Goal: Task Accomplishment & Management: Complete application form

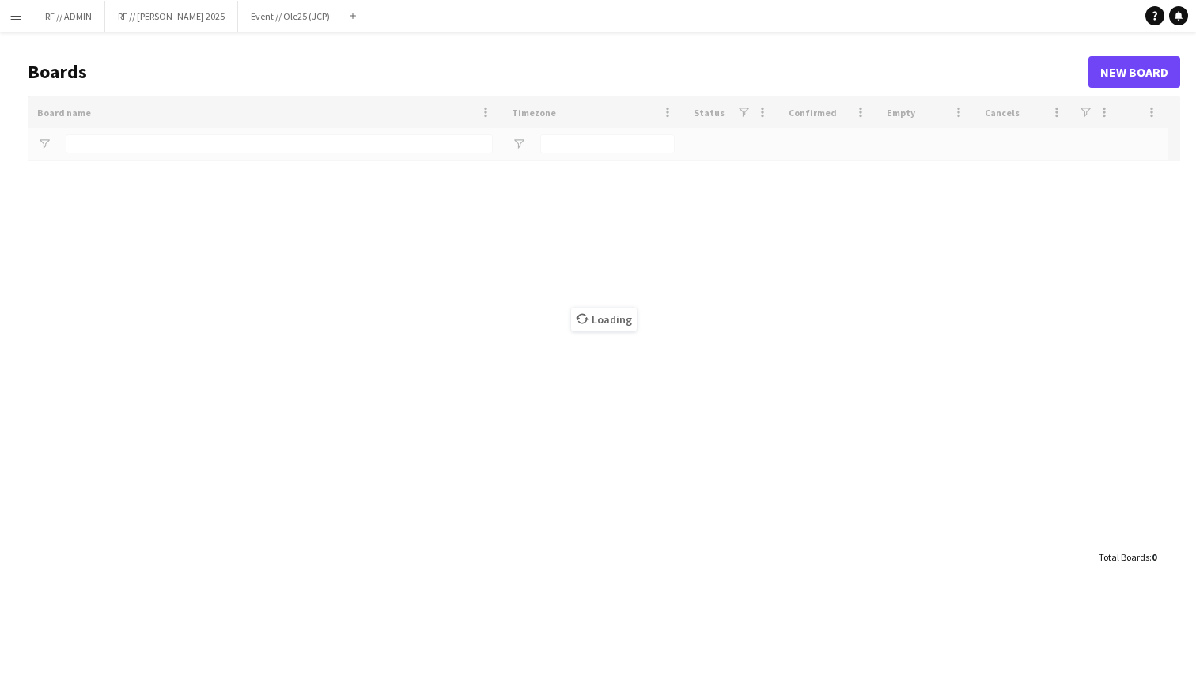
type input "***"
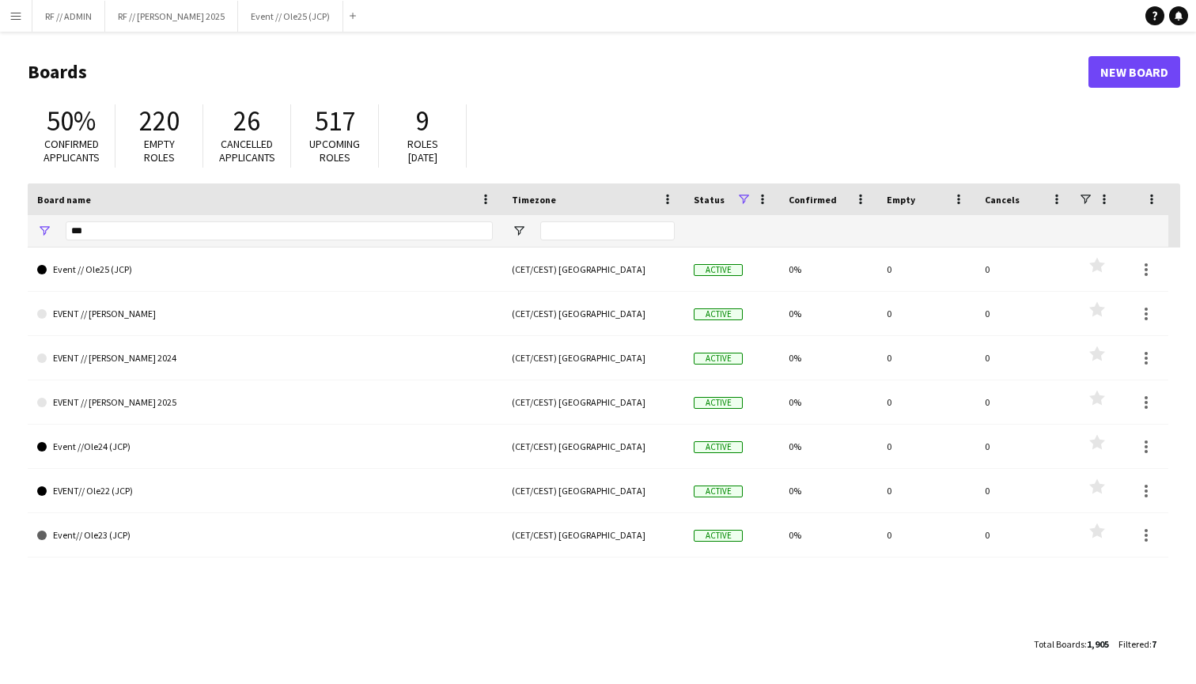
click at [17, 24] on button "Menu" at bounding box center [16, 16] width 32 height 32
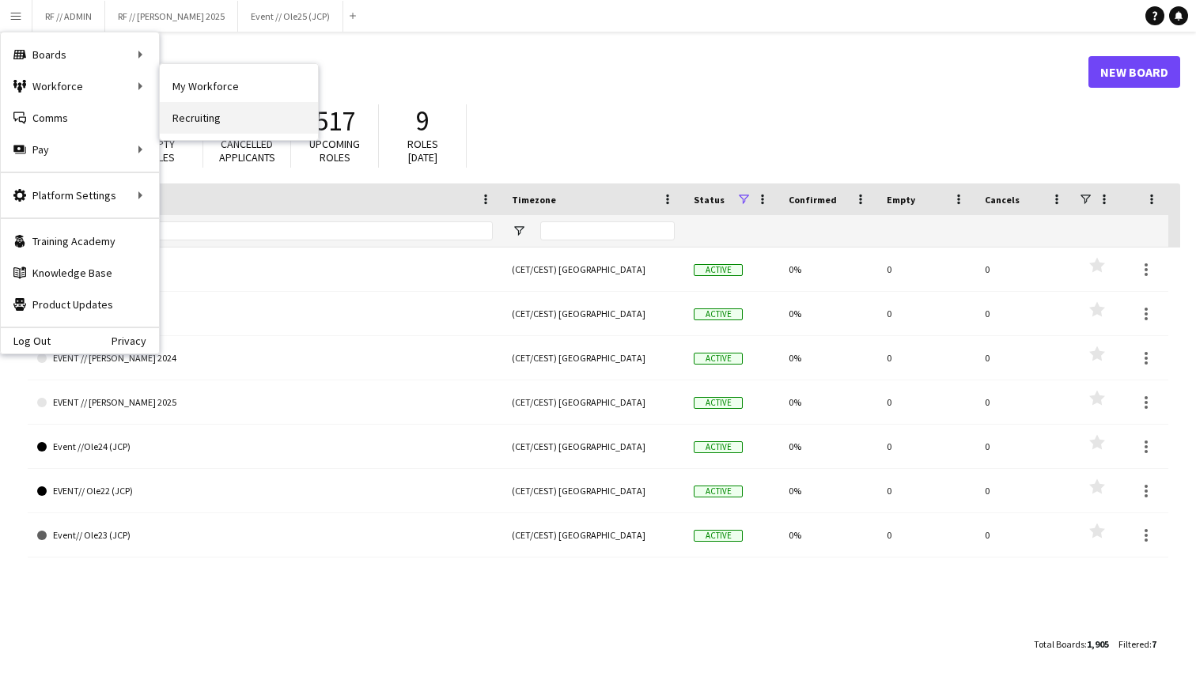
click at [235, 120] on link "Recruiting" at bounding box center [239, 118] width 158 height 32
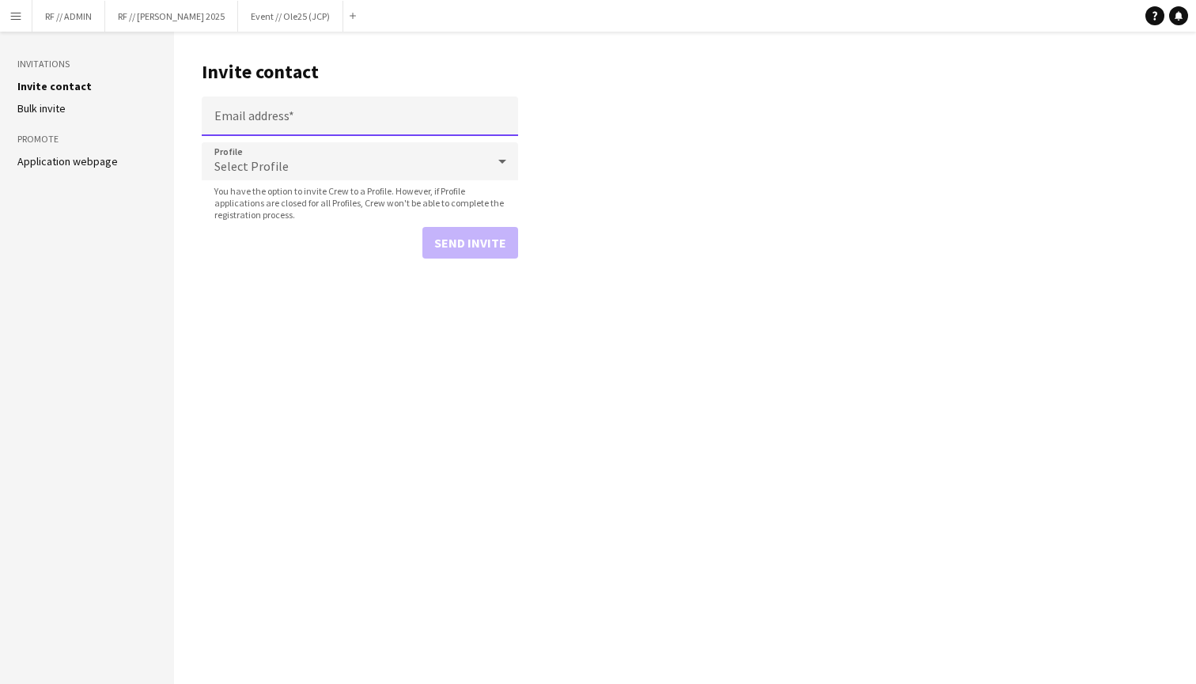
click at [241, 119] on input "Email address" at bounding box center [360, 117] width 316 height 40
paste input "**********"
type input "**********"
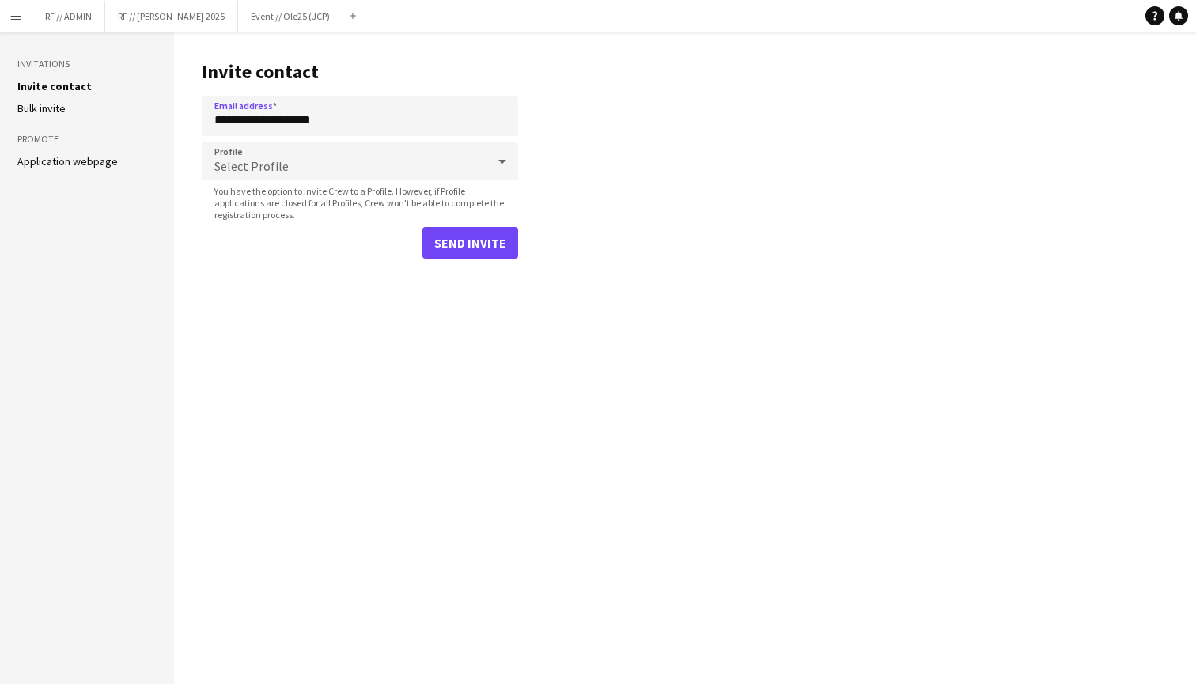
click at [268, 173] on span "Select Profile" at bounding box center [251, 166] width 74 height 16
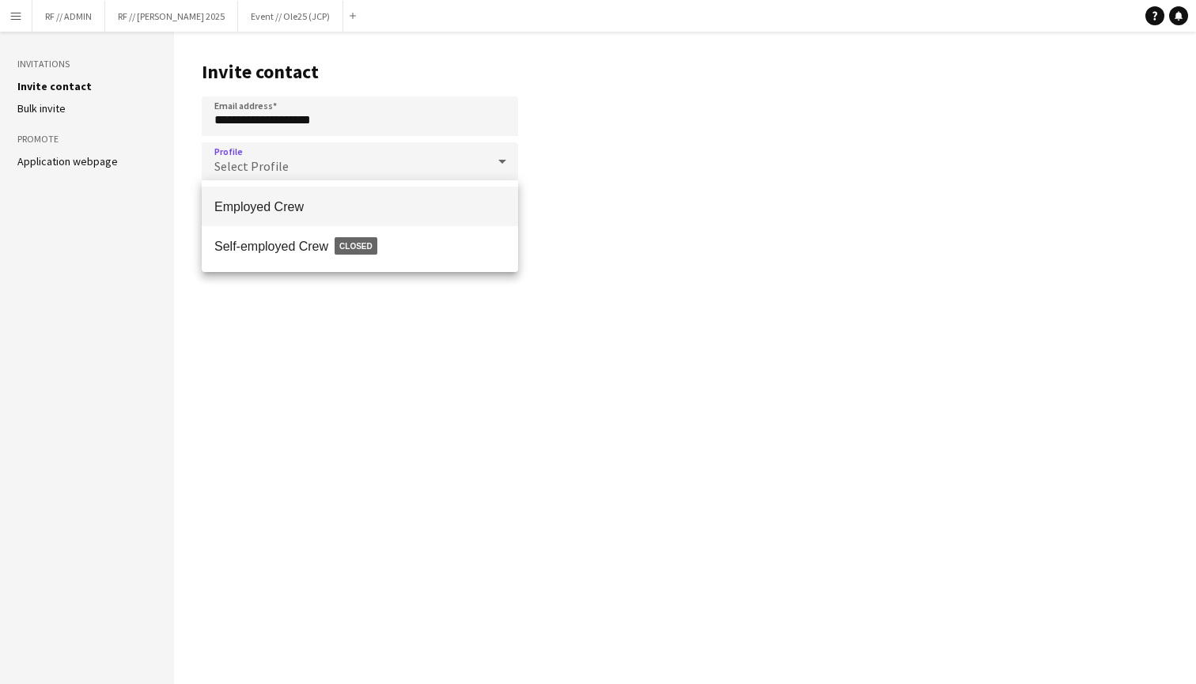
click at [296, 208] on span "Employed Crew" at bounding box center [359, 206] width 291 height 15
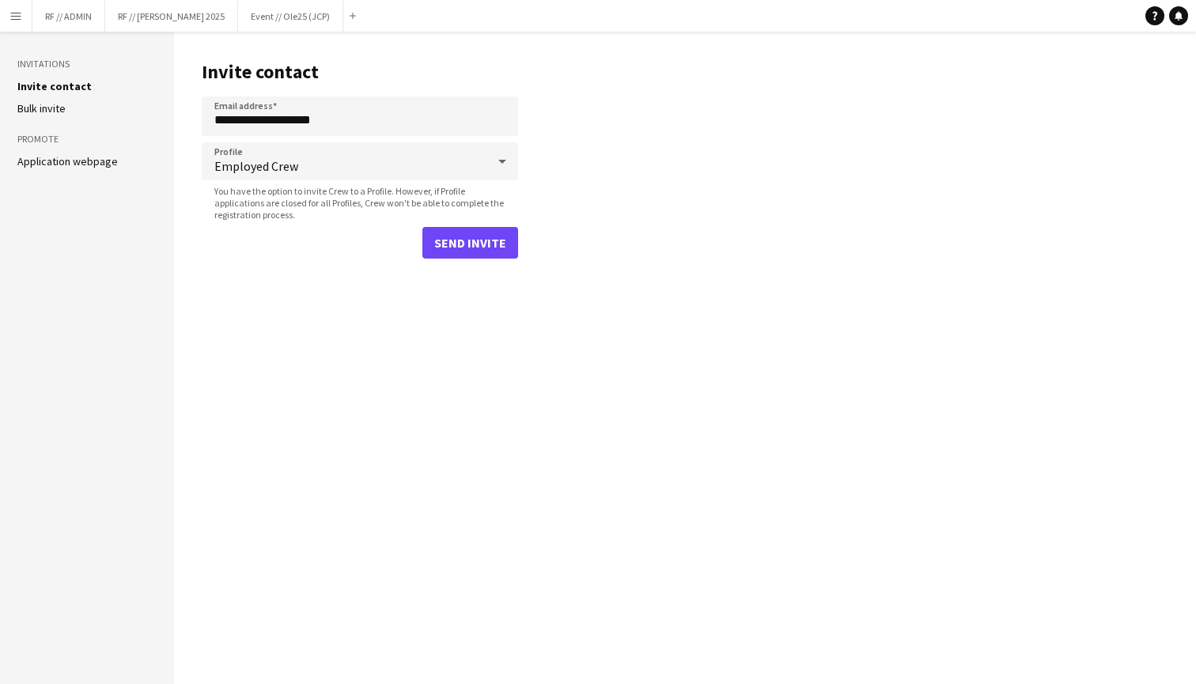
click at [492, 244] on button "Send invite" at bounding box center [471, 243] width 96 height 32
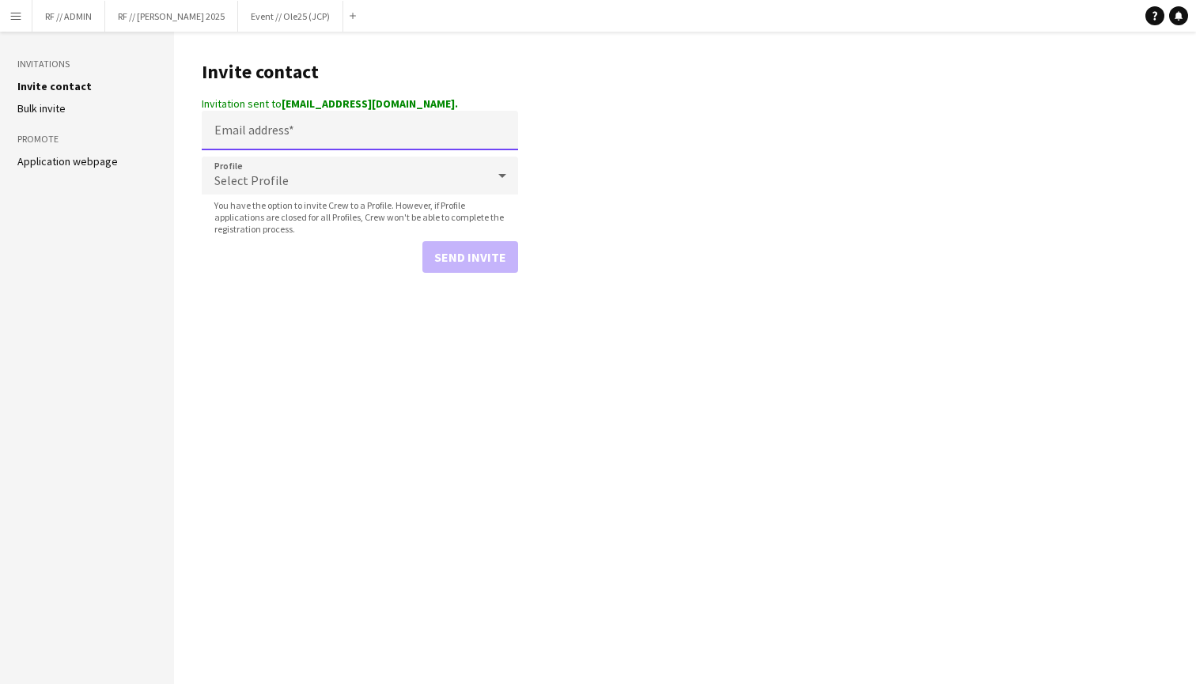
click at [282, 138] on input "Email address" at bounding box center [360, 131] width 316 height 40
paste input "**********"
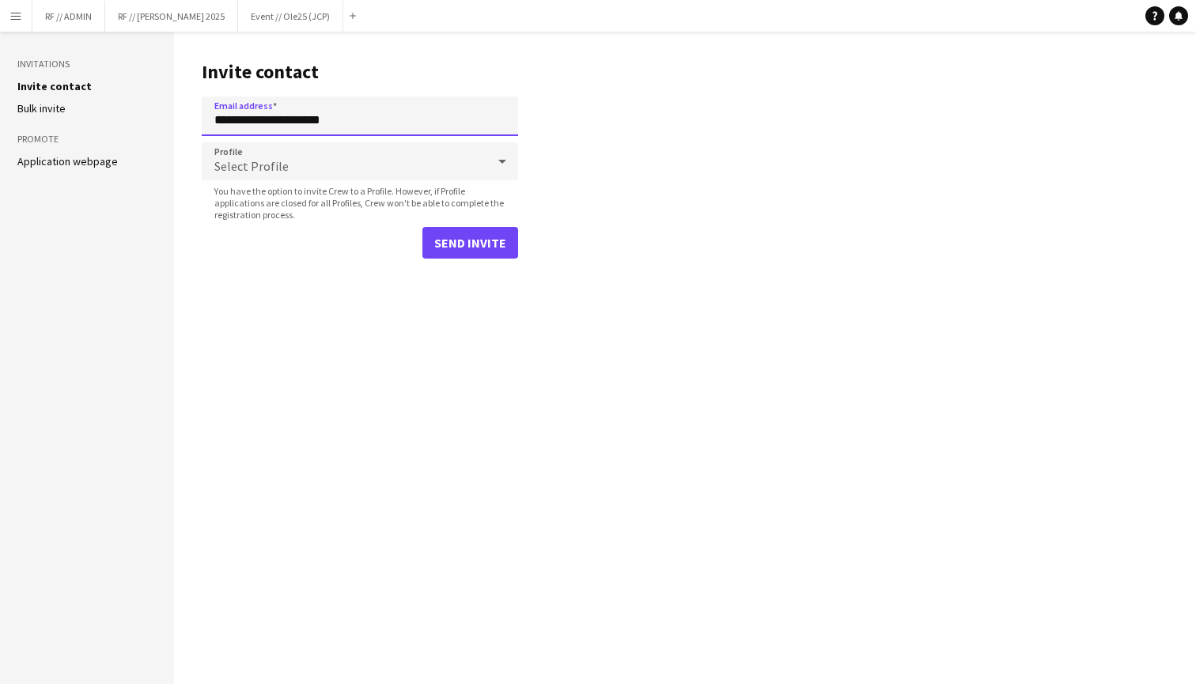
type input "**********"
click at [335, 171] on div "Select Profile" at bounding box center [344, 161] width 285 height 38
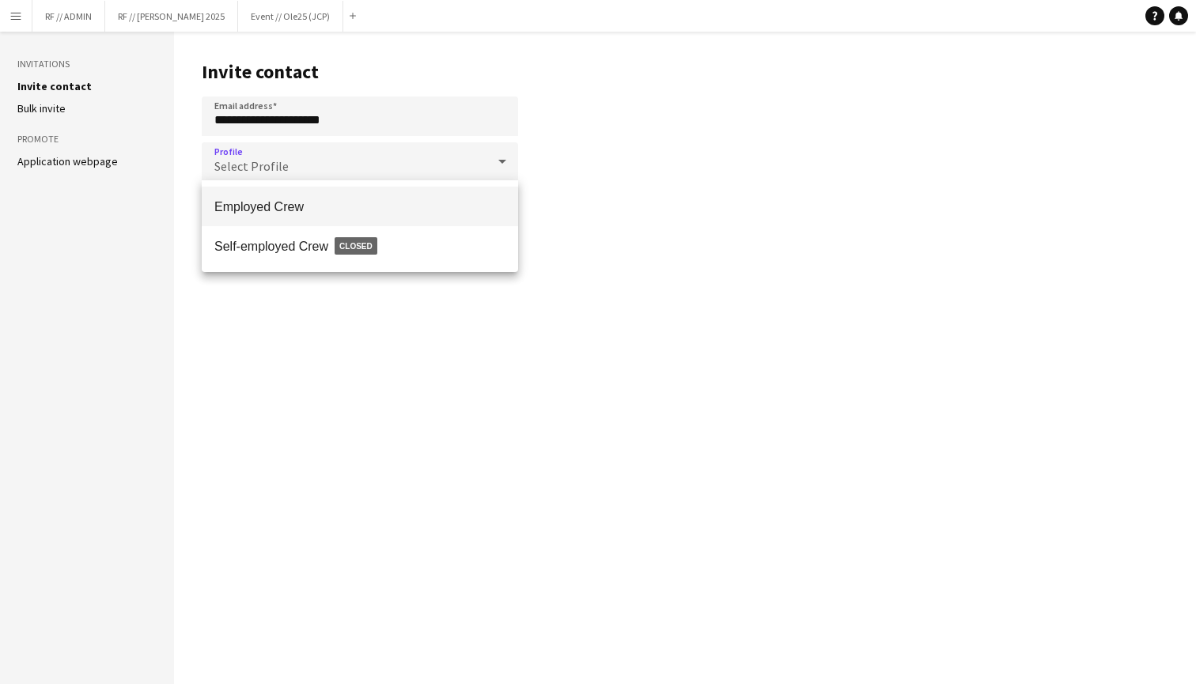
click at [326, 202] on span "Employed Crew" at bounding box center [359, 206] width 291 height 15
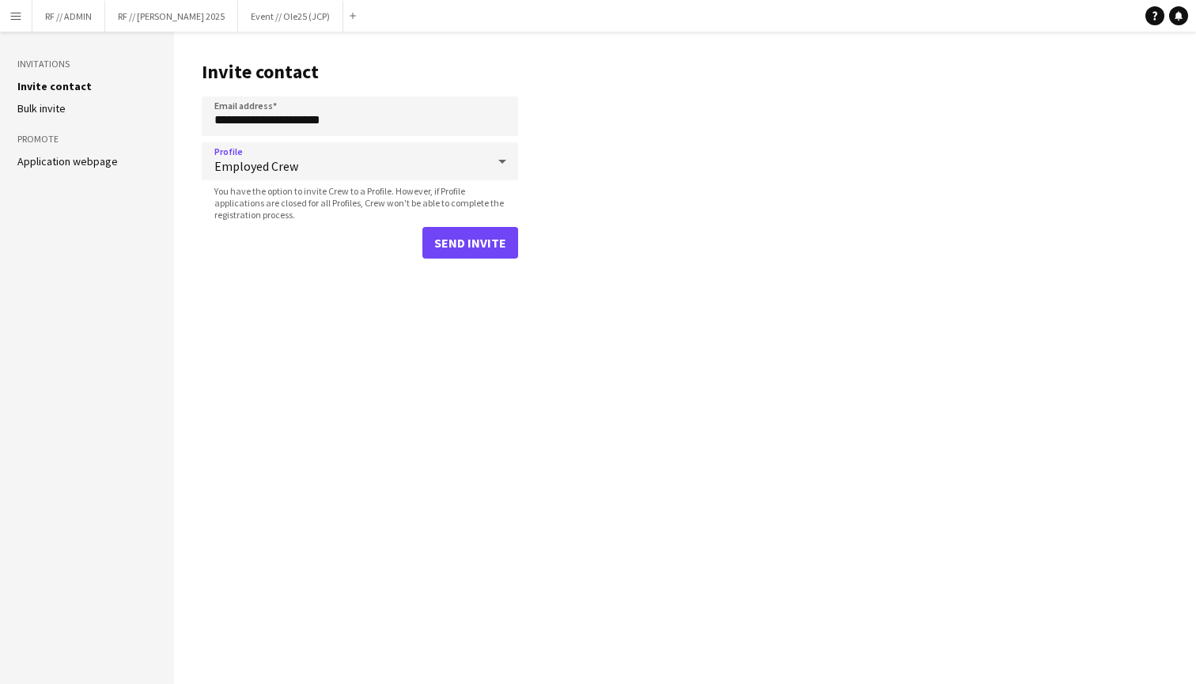
click at [479, 246] on button "Send invite" at bounding box center [471, 243] width 96 height 32
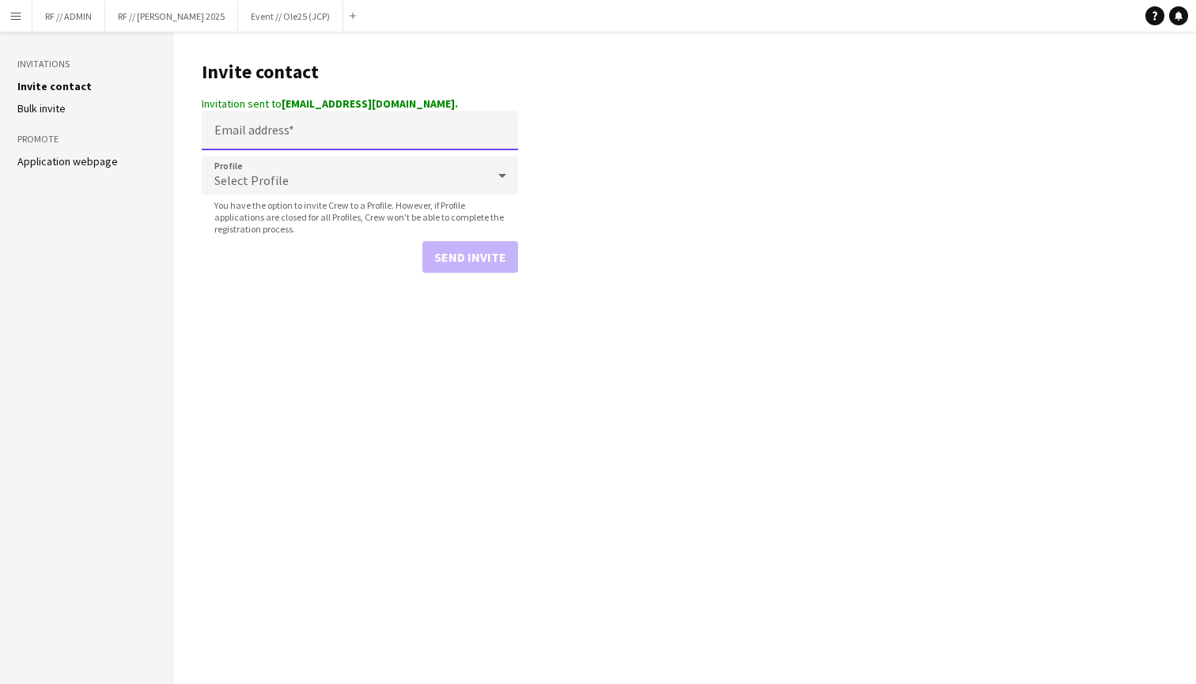
click at [299, 144] on input "Email address" at bounding box center [360, 131] width 316 height 40
paste input "**********"
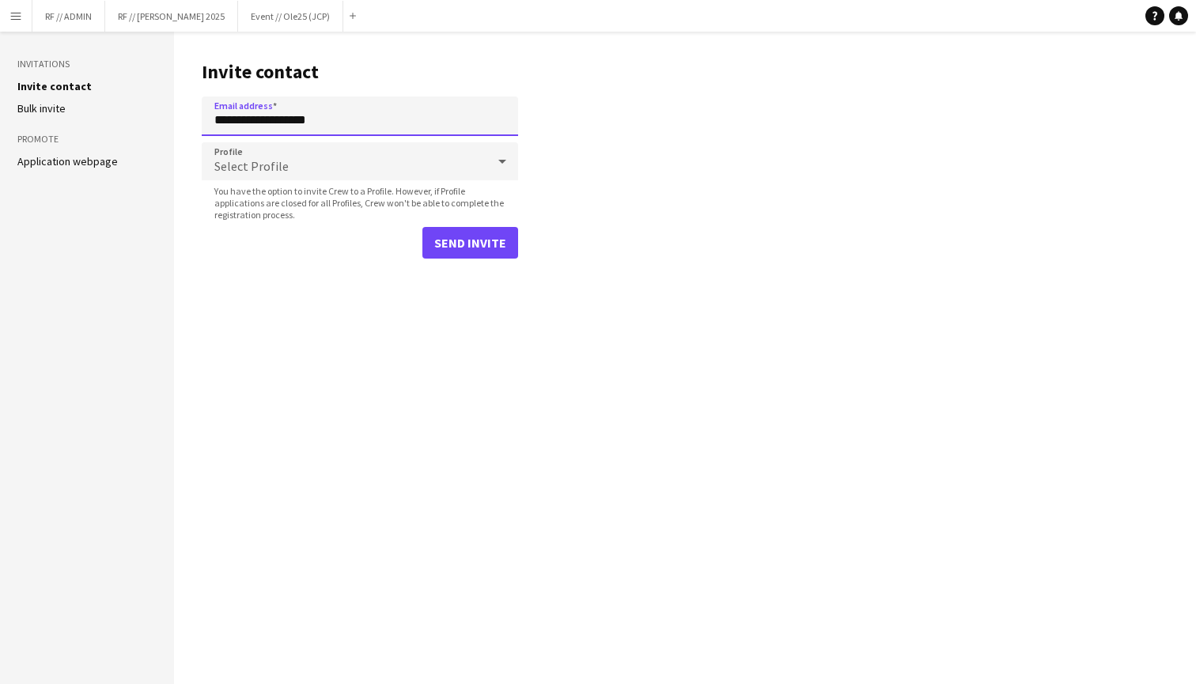
type input "**********"
click at [313, 287] on main "**********" at bounding box center [685, 358] width 1022 height 653
click at [316, 156] on div "Select Profile" at bounding box center [344, 161] width 285 height 38
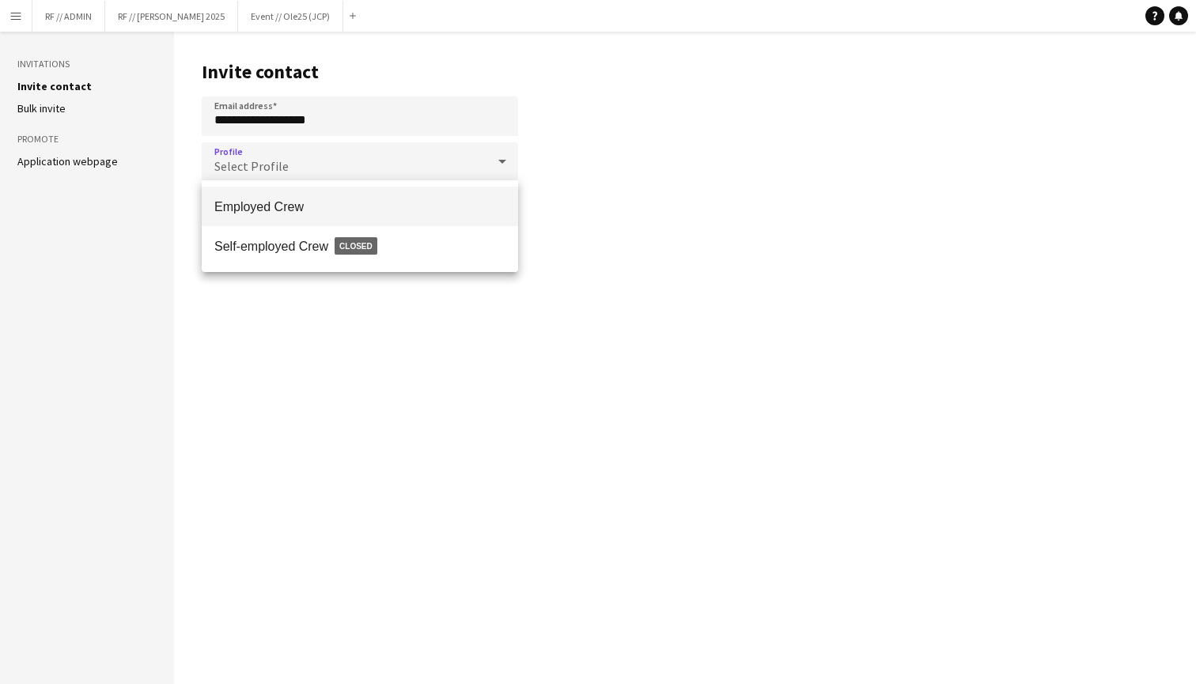
click at [311, 207] on span "Employed Crew" at bounding box center [359, 206] width 291 height 15
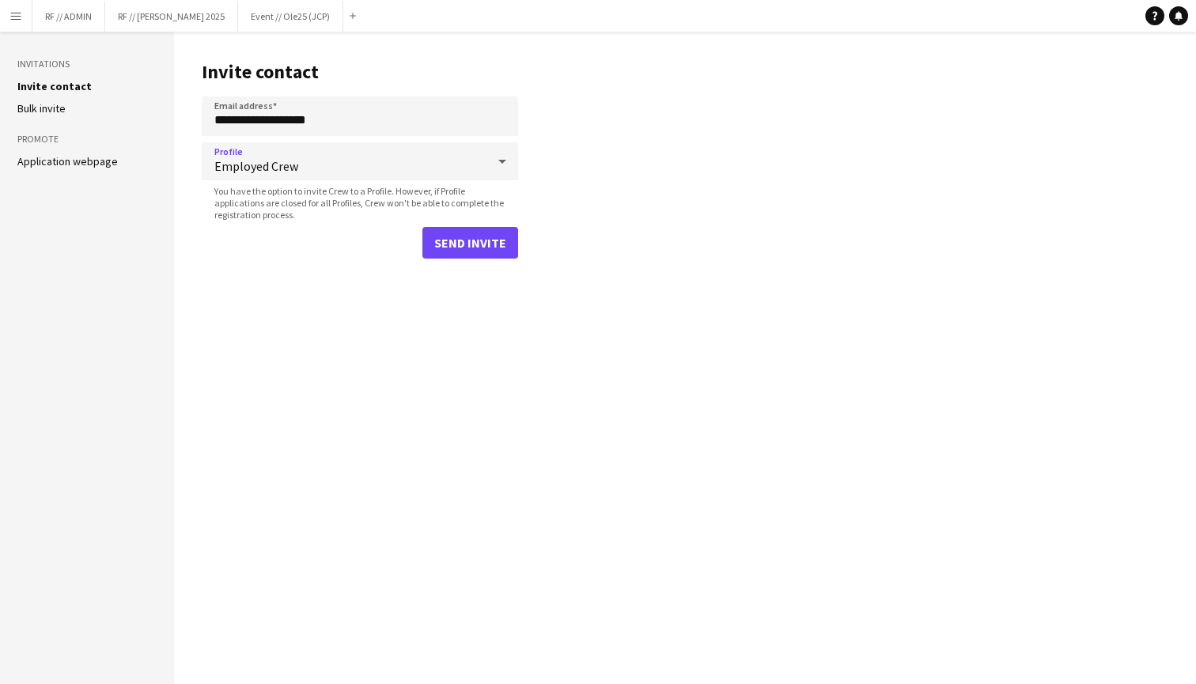
click at [464, 248] on button "Send invite" at bounding box center [471, 243] width 96 height 32
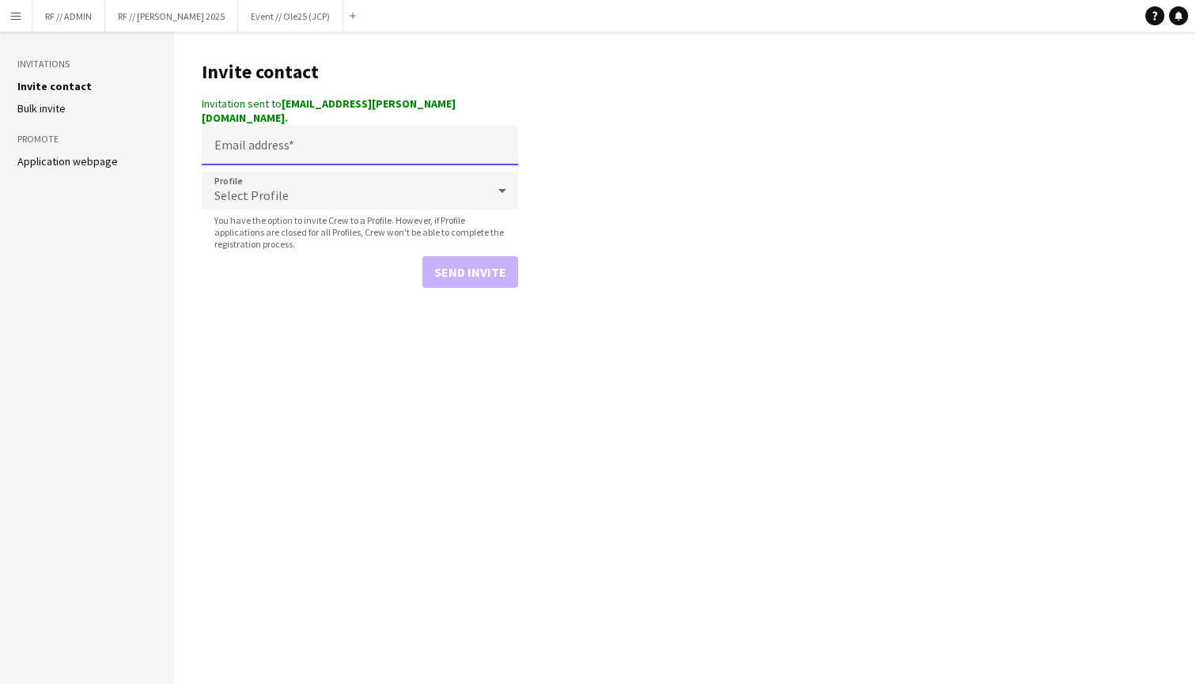
click at [359, 136] on input "Email address" at bounding box center [360, 146] width 316 height 40
paste input "**********"
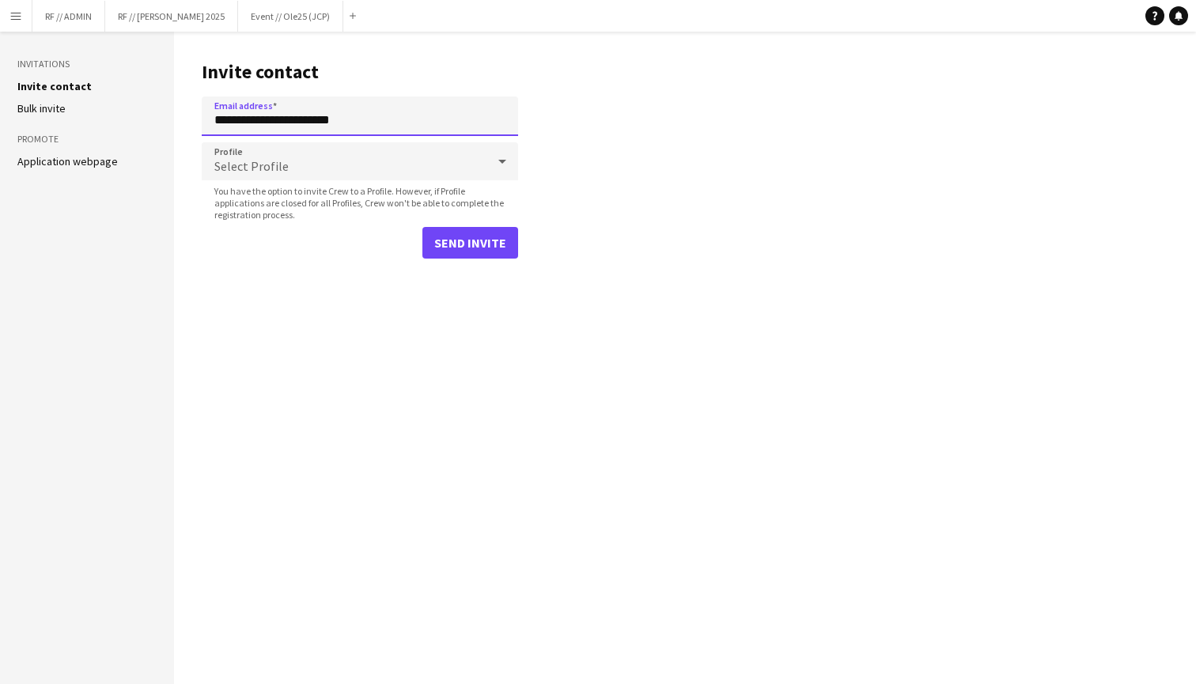
type input "**********"
click at [451, 156] on div "Select Profile" at bounding box center [344, 161] width 285 height 38
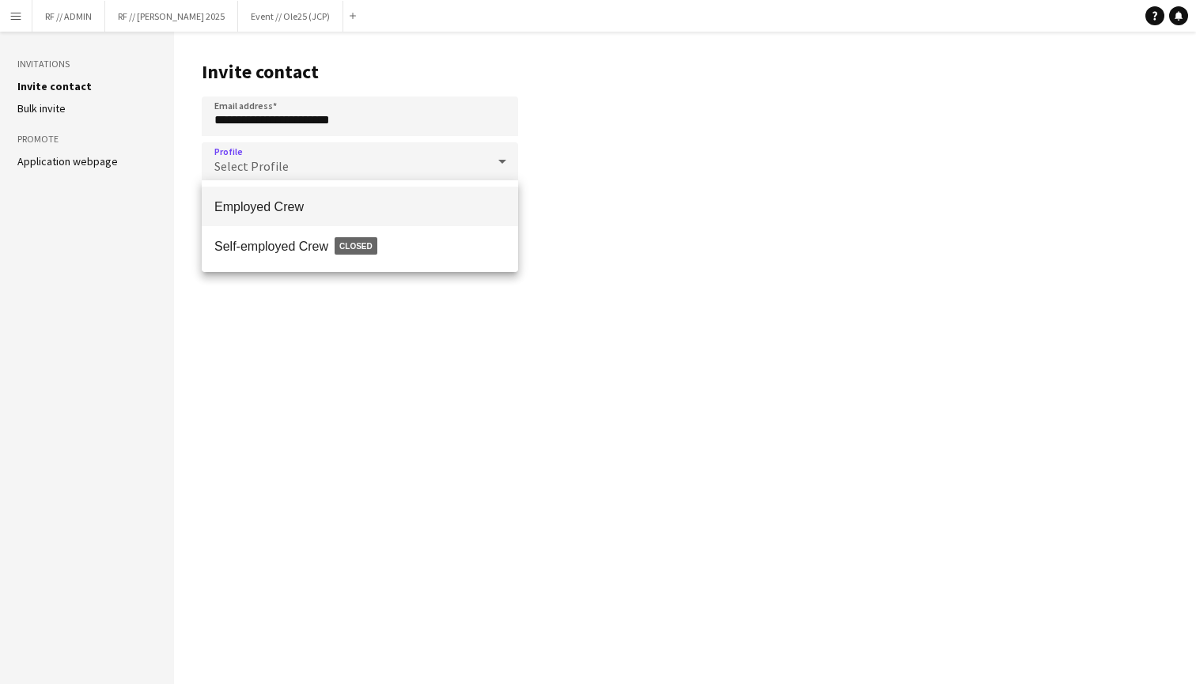
click at [369, 219] on mat-option "Employed Crew" at bounding box center [360, 207] width 316 height 40
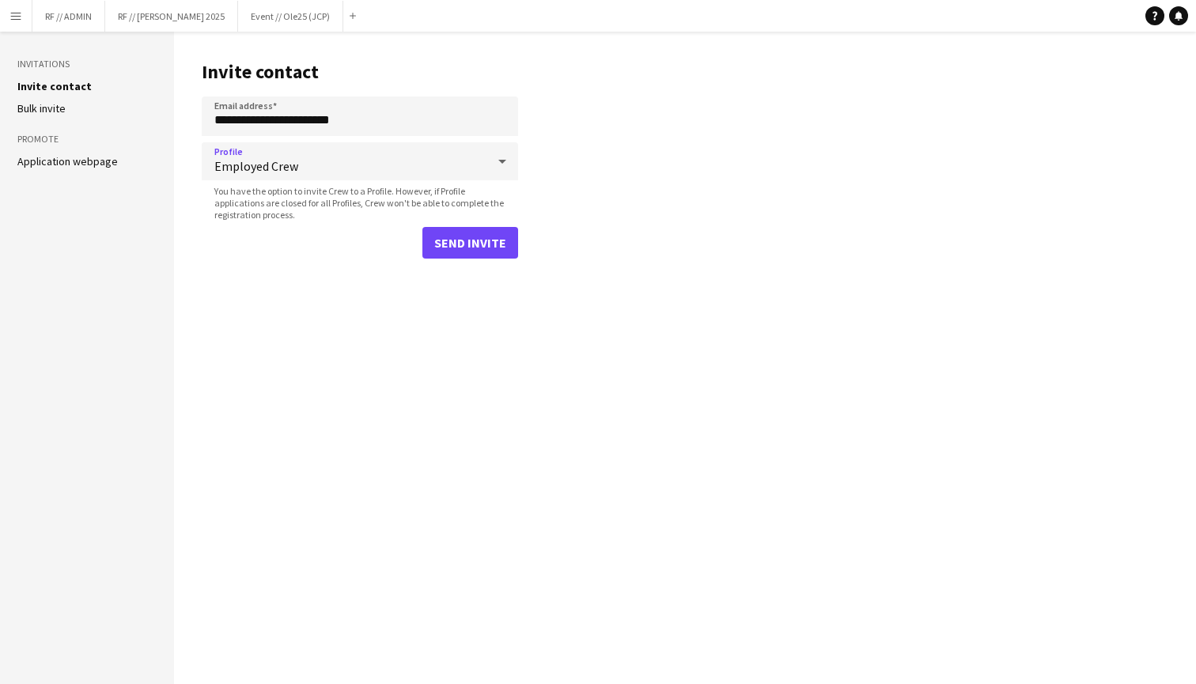
click at [477, 246] on button "Send invite" at bounding box center [471, 243] width 96 height 32
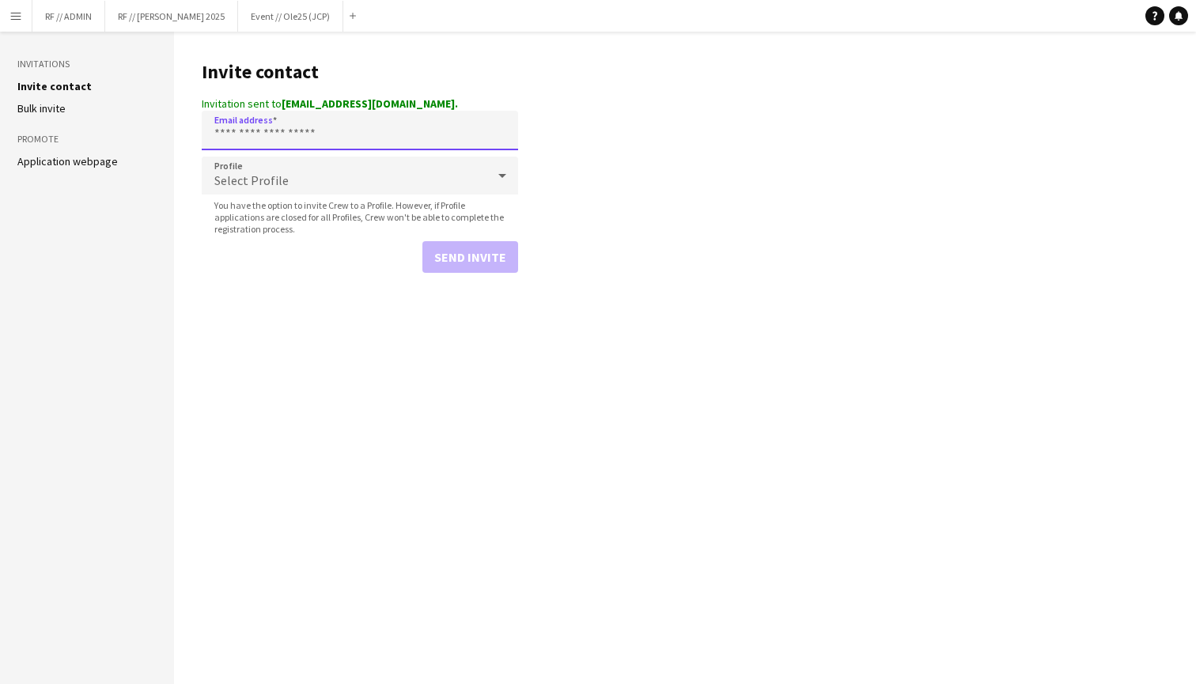
click at [382, 131] on input "Email address" at bounding box center [360, 131] width 316 height 40
paste input "**********"
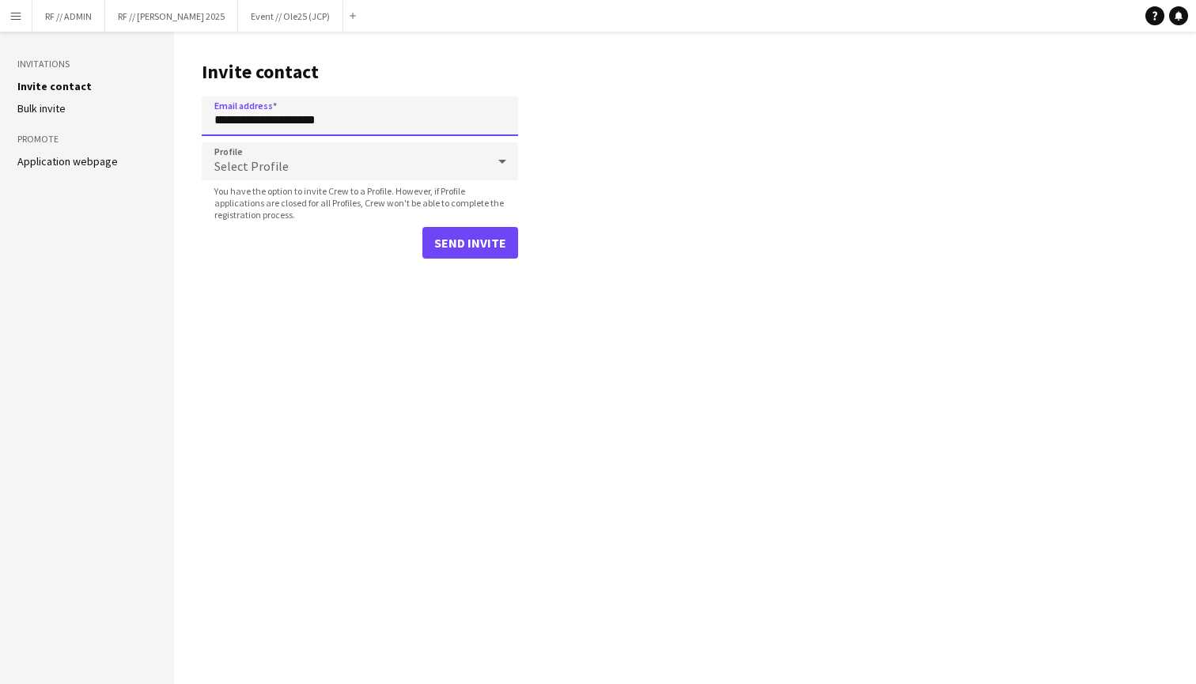
type input "**********"
click at [336, 346] on main "**********" at bounding box center [685, 358] width 1022 height 653
click at [338, 159] on div "Select Profile" at bounding box center [344, 161] width 285 height 38
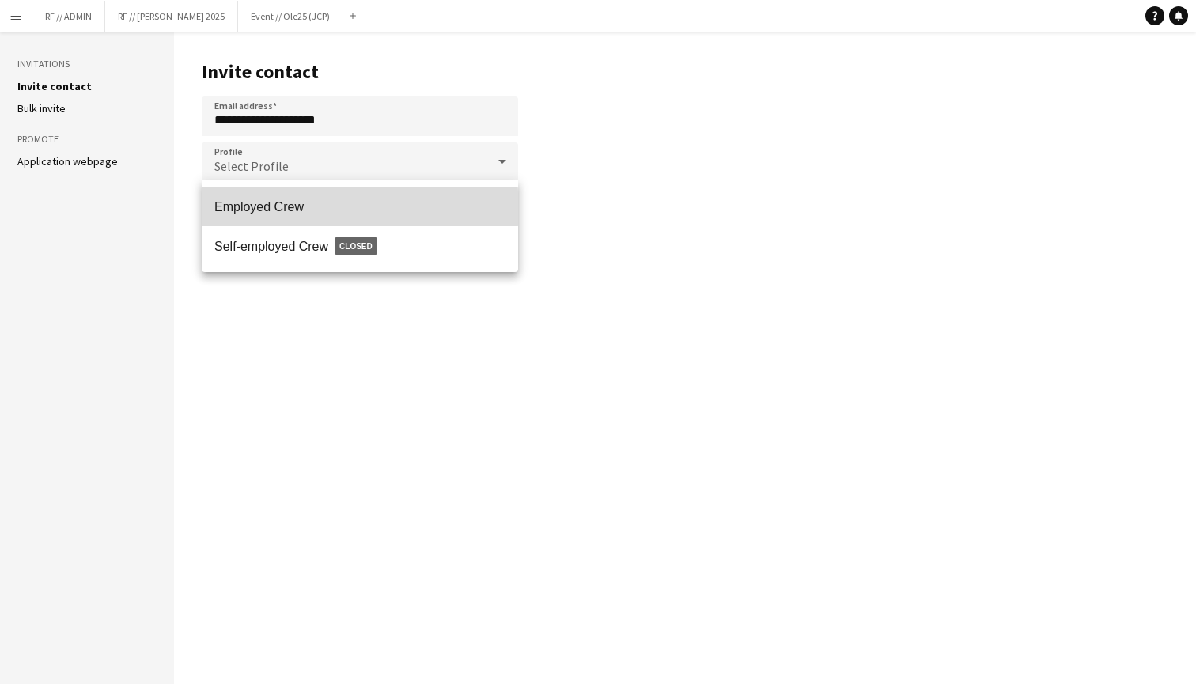
click at [319, 208] on span "Employed Crew" at bounding box center [359, 206] width 291 height 15
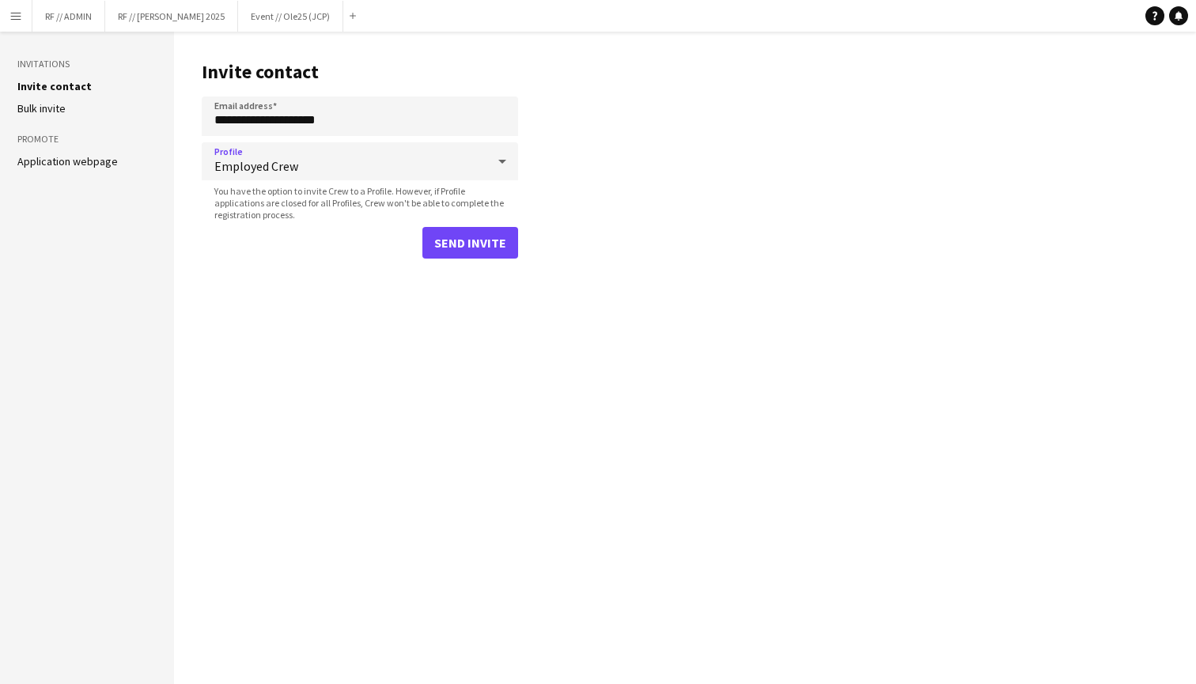
click at [488, 244] on button "Send invite" at bounding box center [471, 243] width 96 height 32
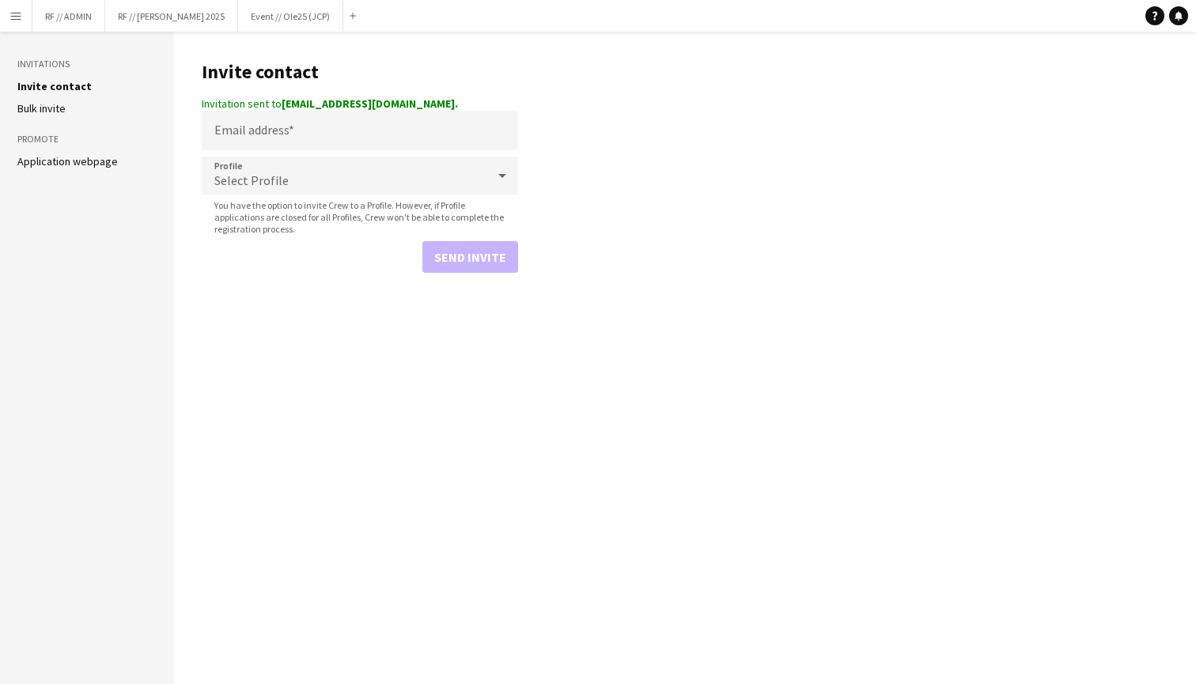
click at [10, 14] on app-icon "Menu" at bounding box center [15, 15] width 13 height 13
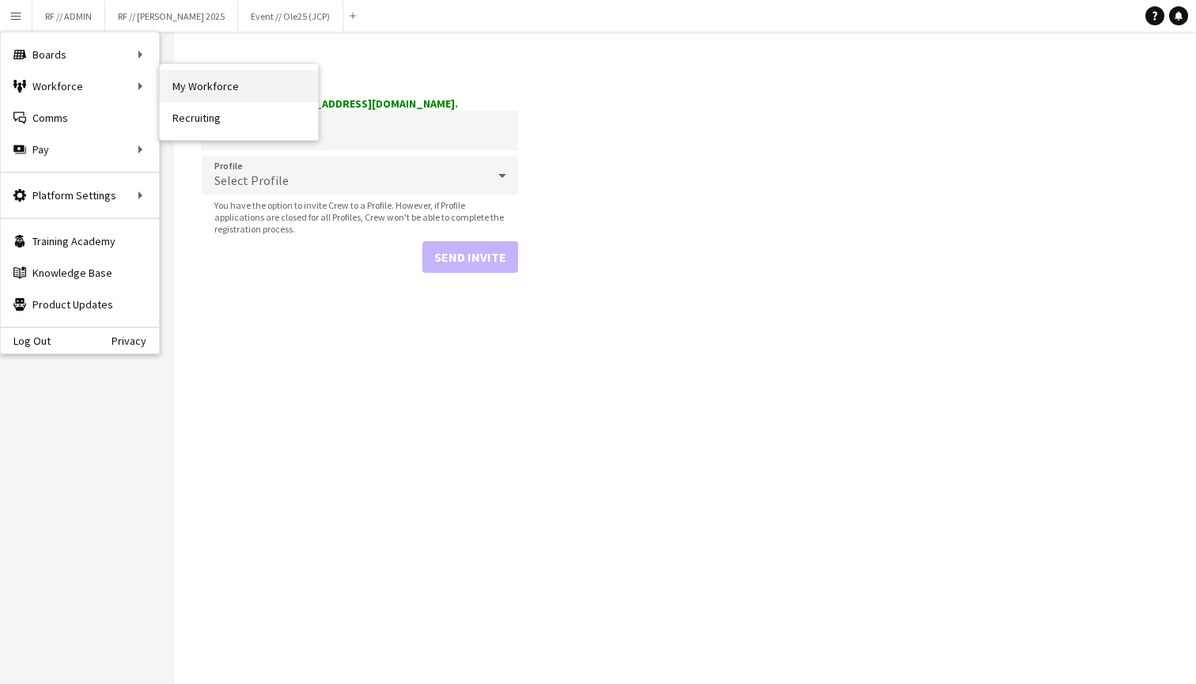
click at [175, 86] on link "My Workforce" at bounding box center [239, 86] width 158 height 32
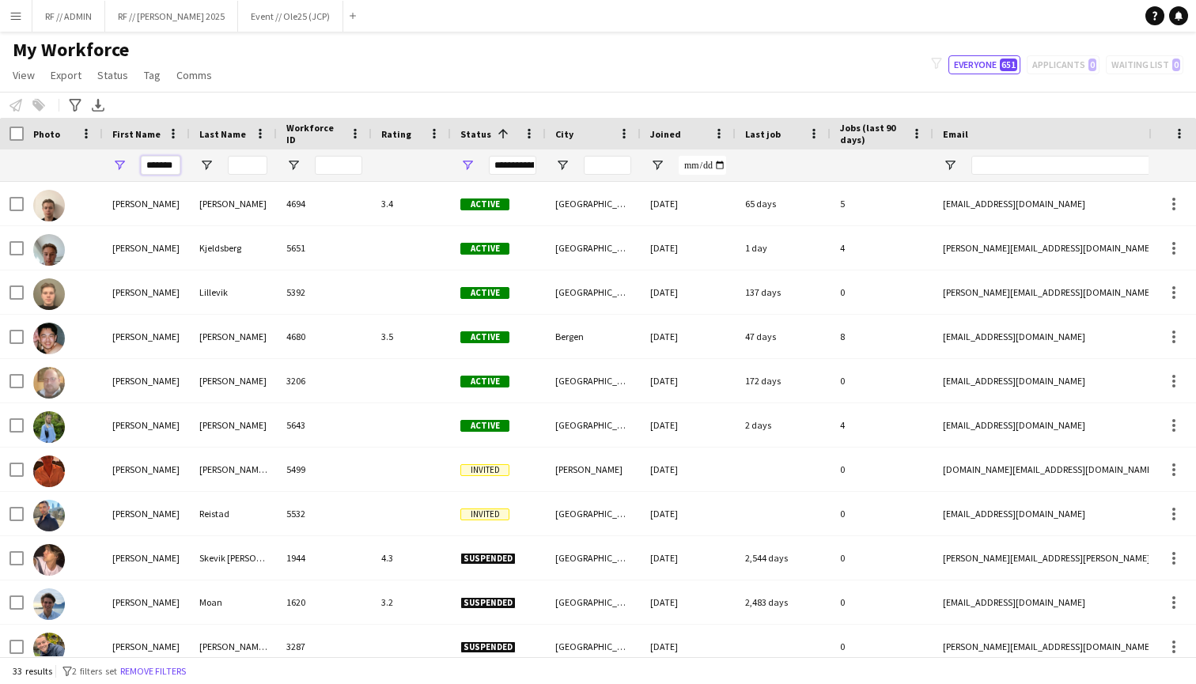
click at [165, 168] on input "*******" at bounding box center [161, 165] width 40 height 19
type input "*"
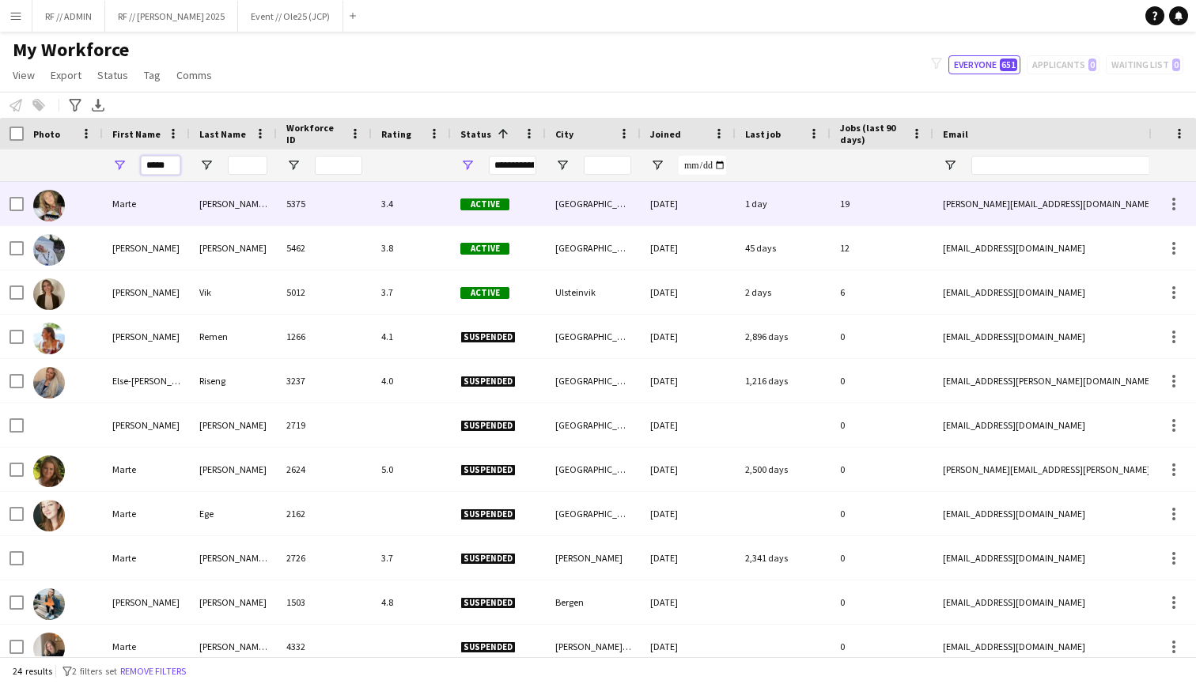
type input "*****"
click at [128, 202] on div "Marte" at bounding box center [146, 204] width 87 height 44
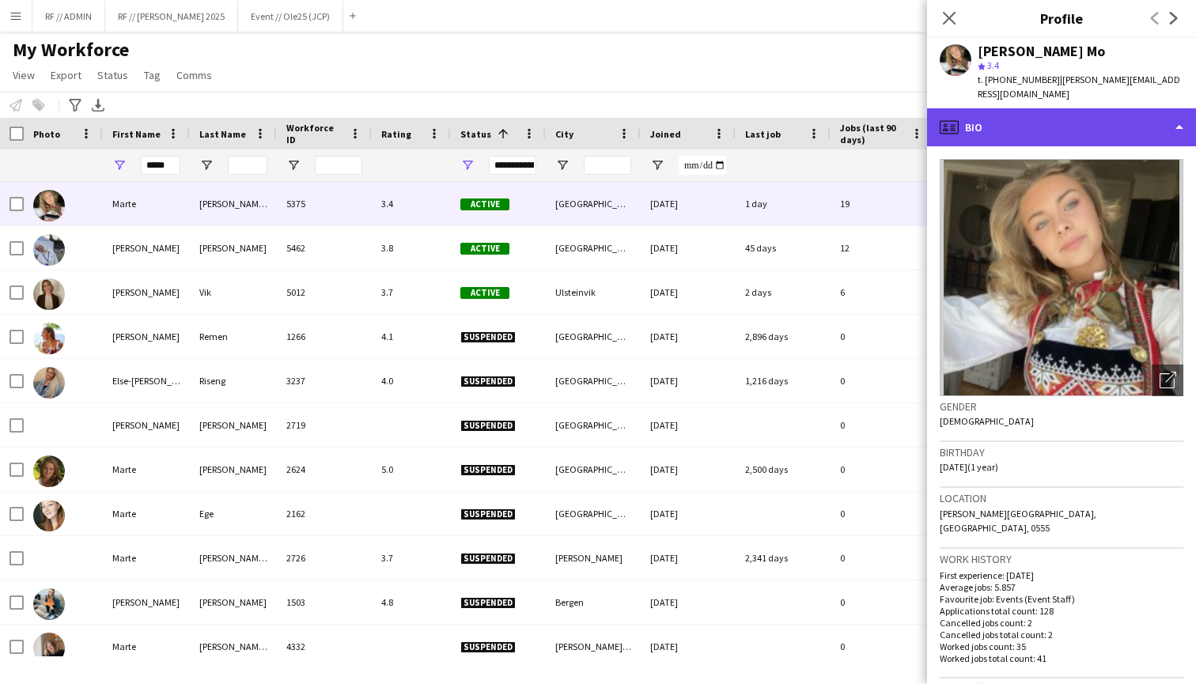
click at [1092, 123] on div "profile Bio" at bounding box center [1061, 127] width 269 height 38
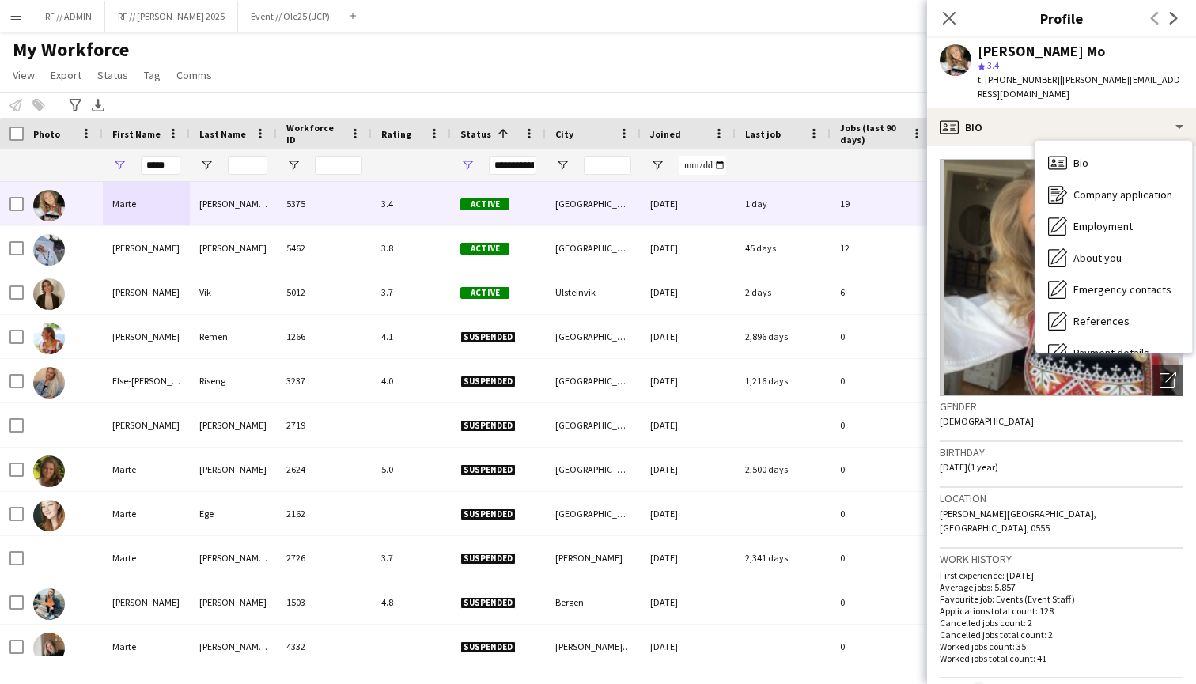
click at [1146, 61] on div "star 3.4" at bounding box center [1081, 66] width 206 height 14
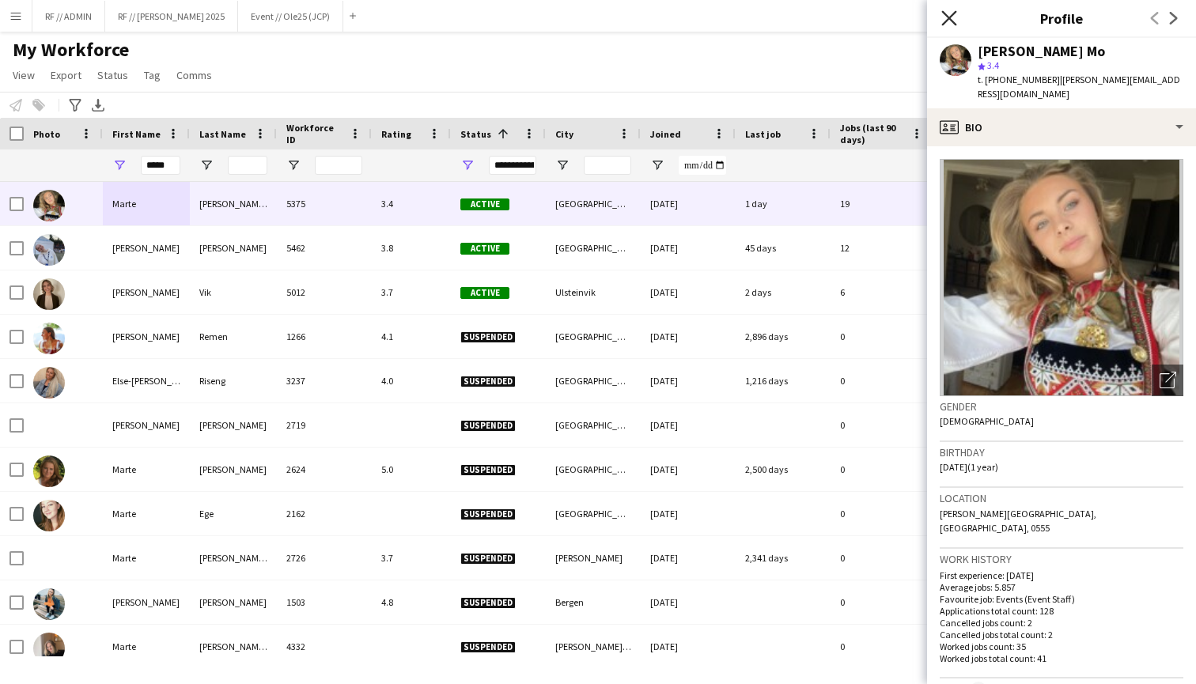
click at [952, 15] on icon at bounding box center [949, 17] width 15 height 15
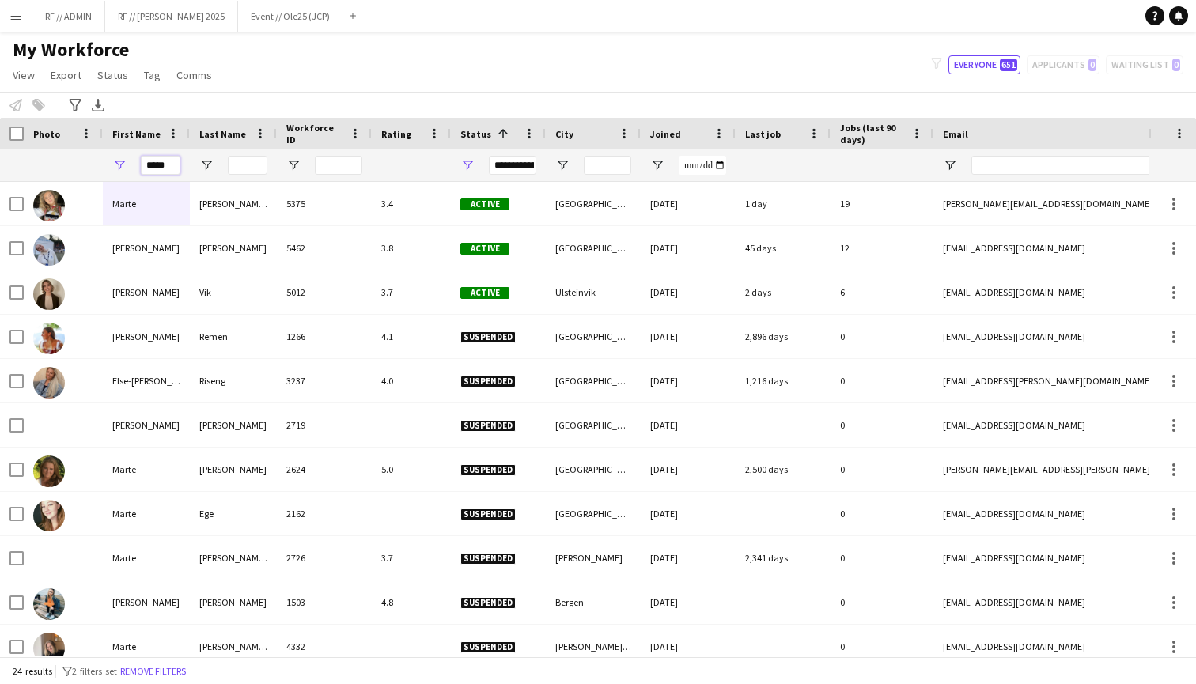
click at [150, 161] on input "*****" at bounding box center [161, 165] width 40 height 19
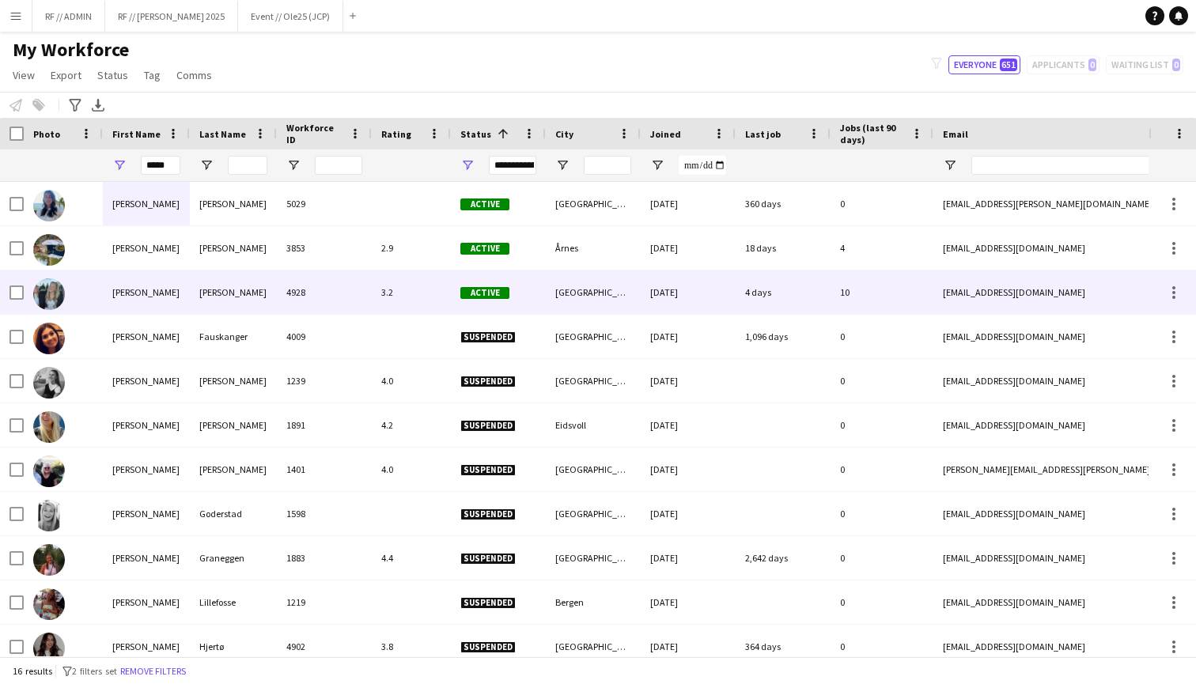
click at [167, 290] on div "Maren Melby" at bounding box center [146, 293] width 87 height 44
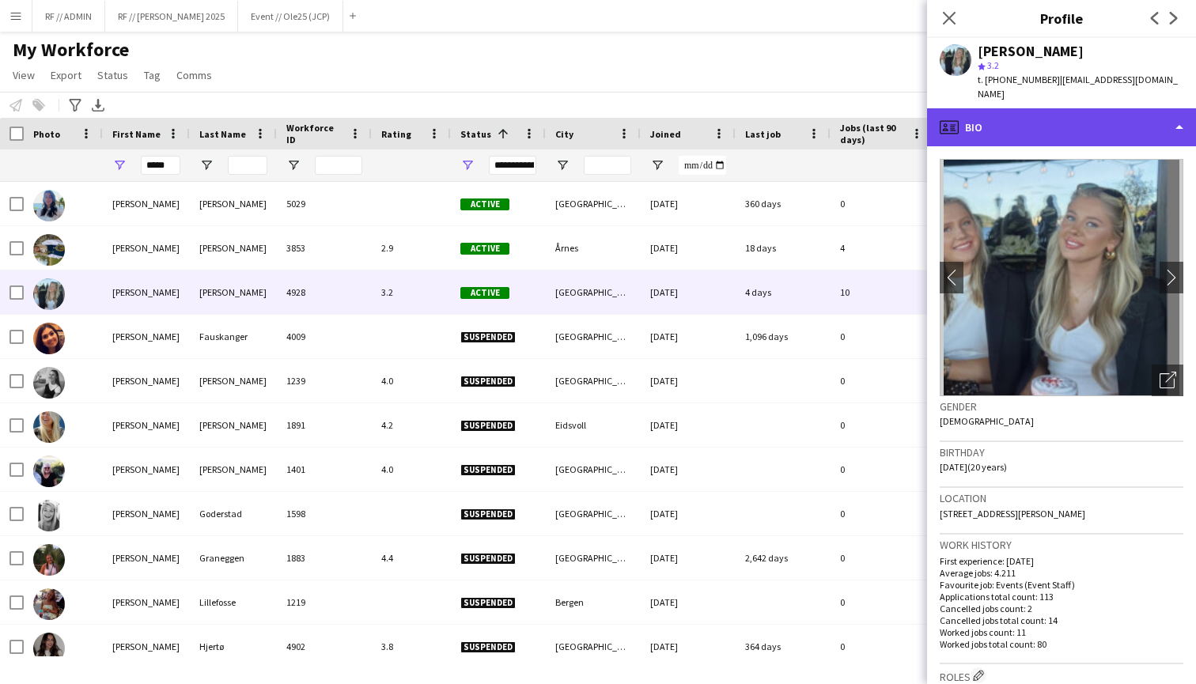
click at [1072, 122] on div "profile Bio" at bounding box center [1061, 127] width 269 height 38
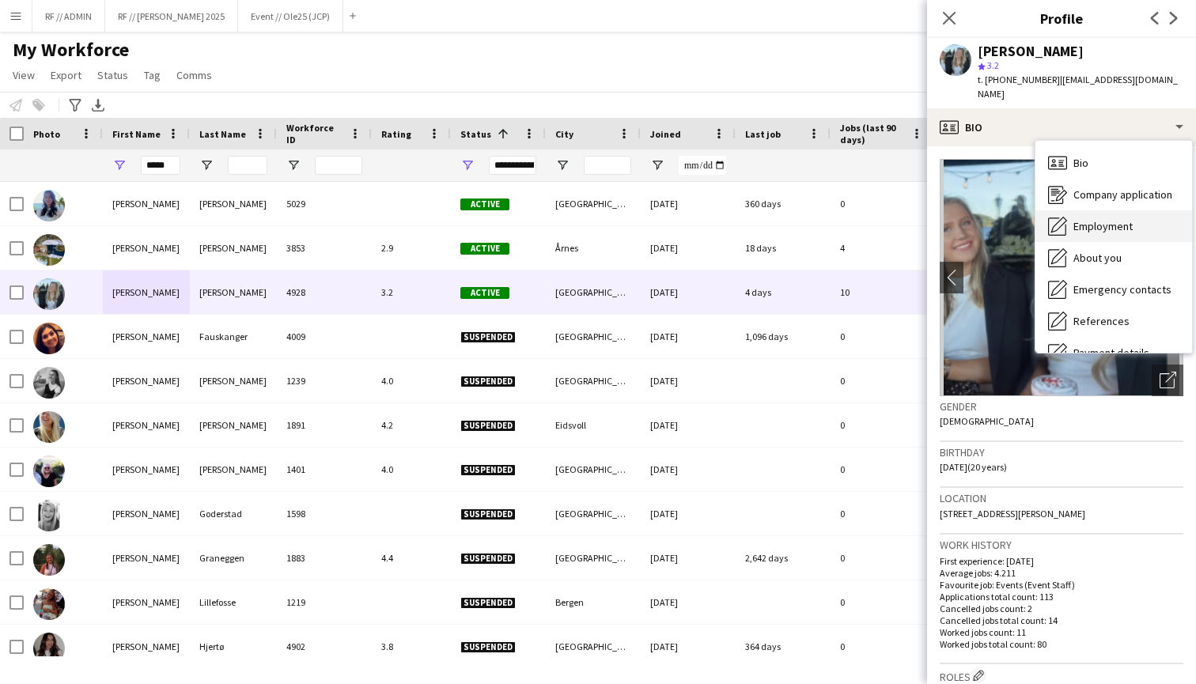
click at [1108, 219] on span "Employment" at bounding box center [1103, 226] width 59 height 14
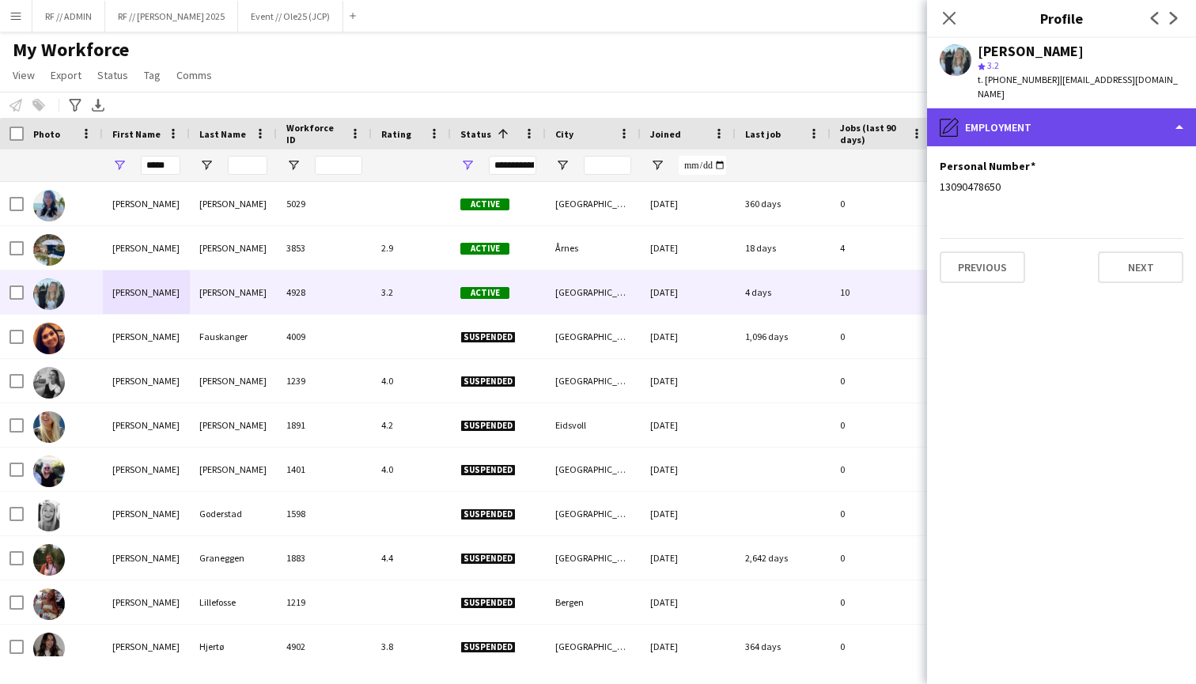
click at [1092, 114] on div "pencil4 Employment" at bounding box center [1061, 127] width 269 height 38
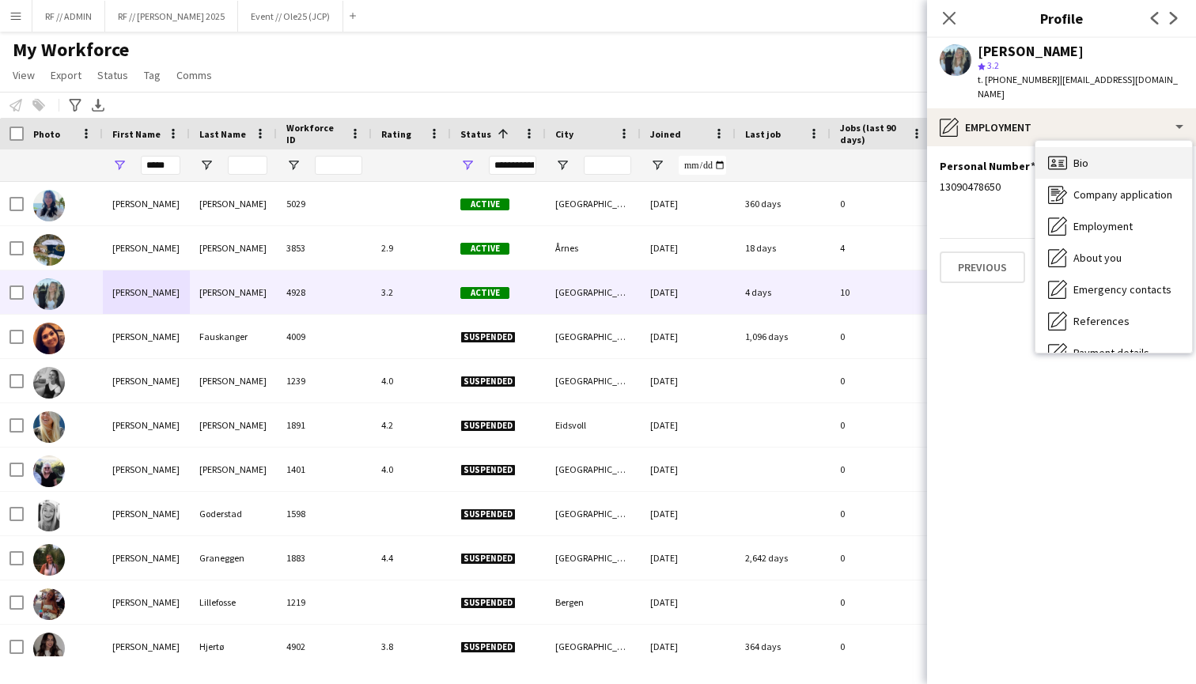
click at [1070, 151] on div "Bio Bio" at bounding box center [1114, 163] width 157 height 32
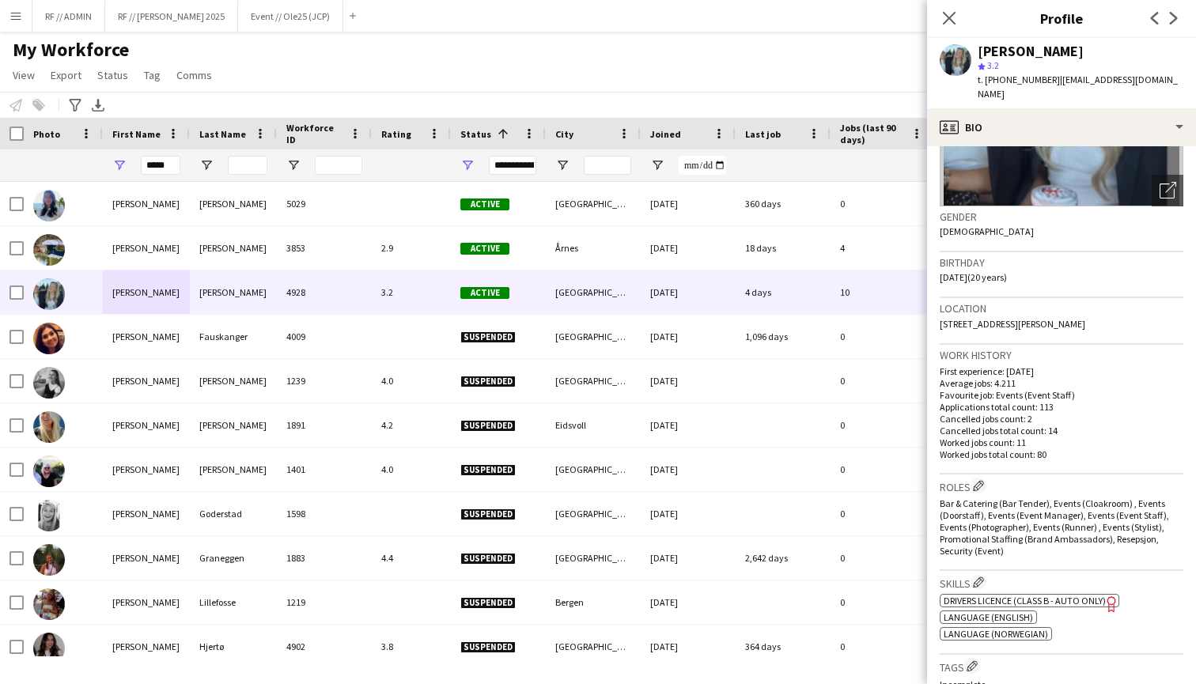
scroll to position [195, 0]
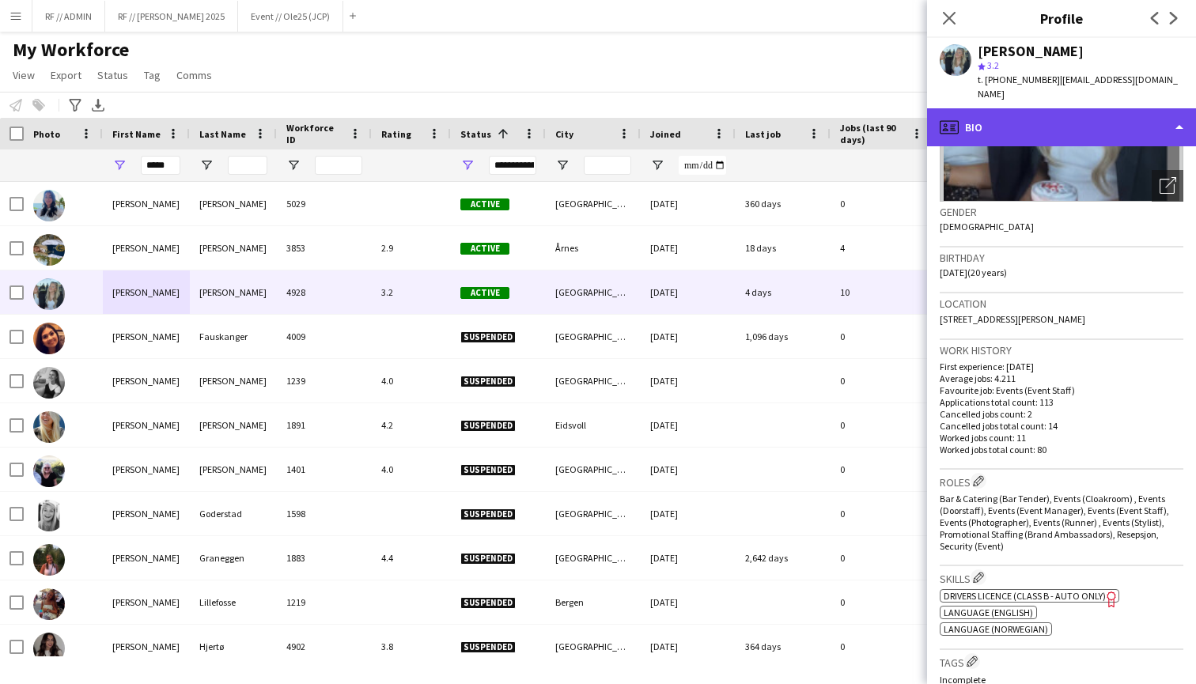
click at [1131, 115] on div "profile Bio" at bounding box center [1061, 127] width 269 height 38
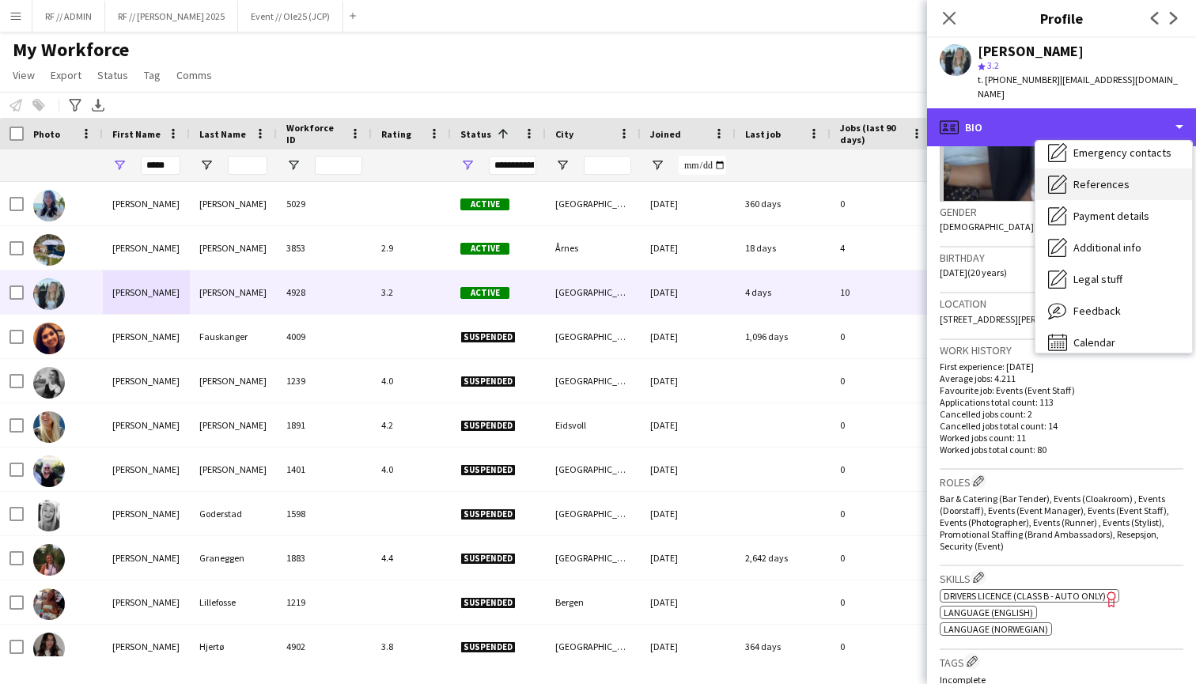
scroll to position [144, 0]
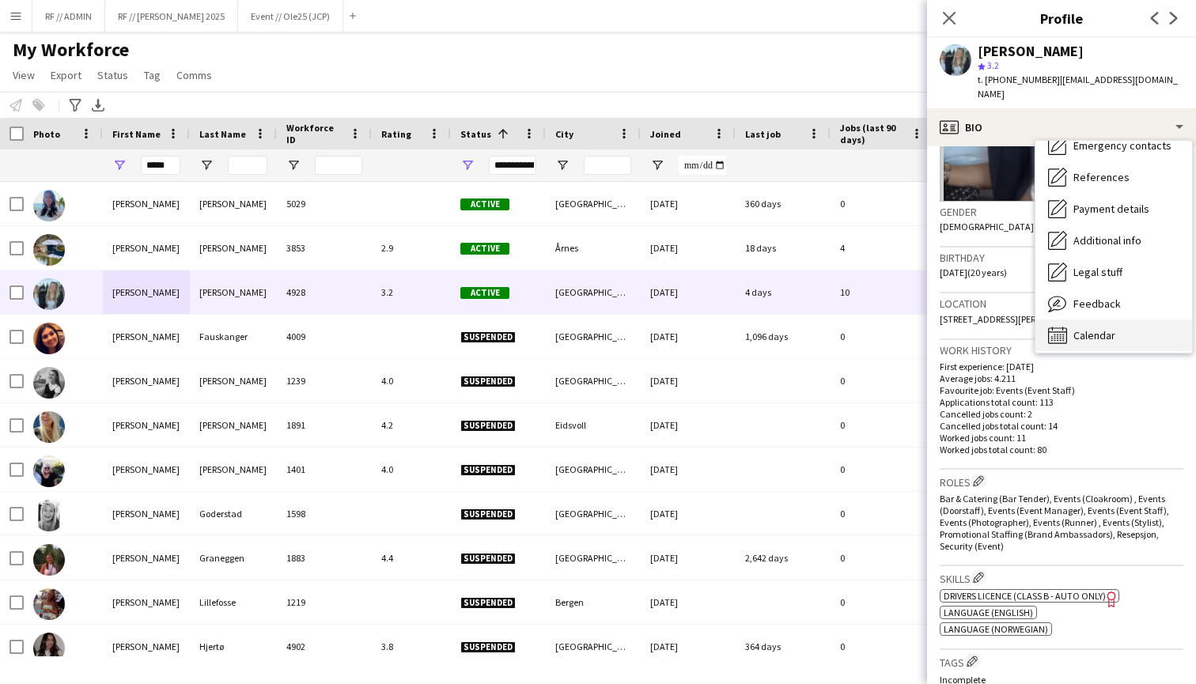
click at [1120, 320] on div "Calendar Calendar" at bounding box center [1114, 336] width 157 height 32
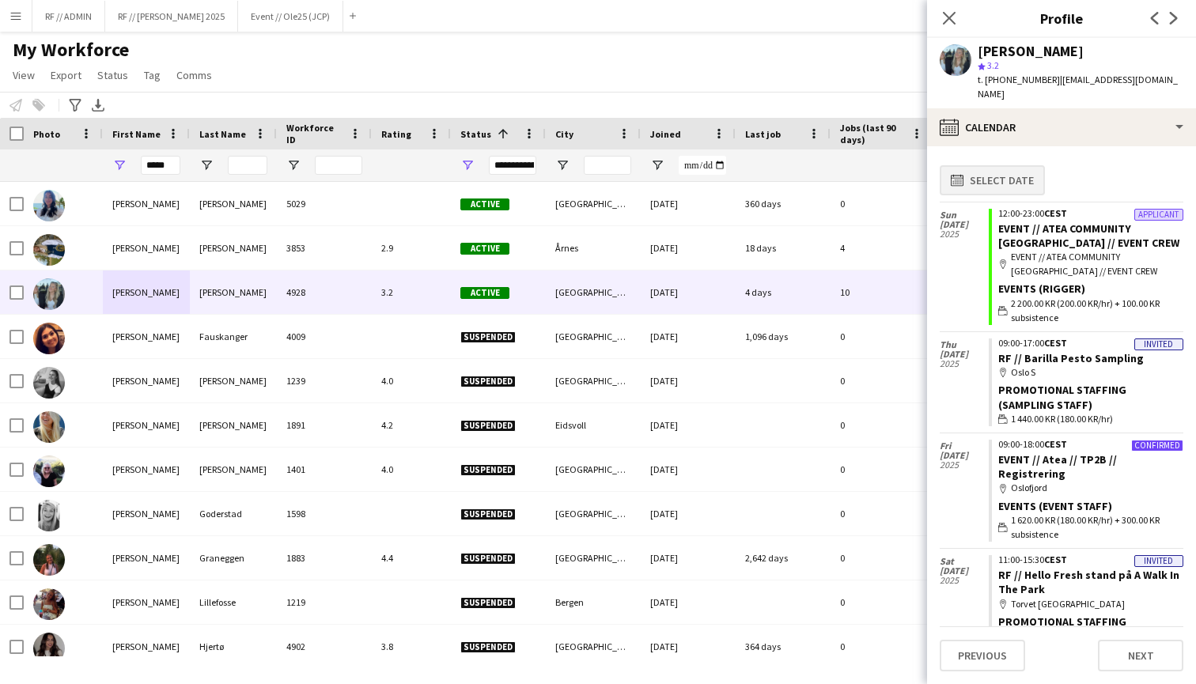
scroll to position [0, 0]
click at [1026, 165] on button "calendar-full Select date" at bounding box center [992, 180] width 105 height 30
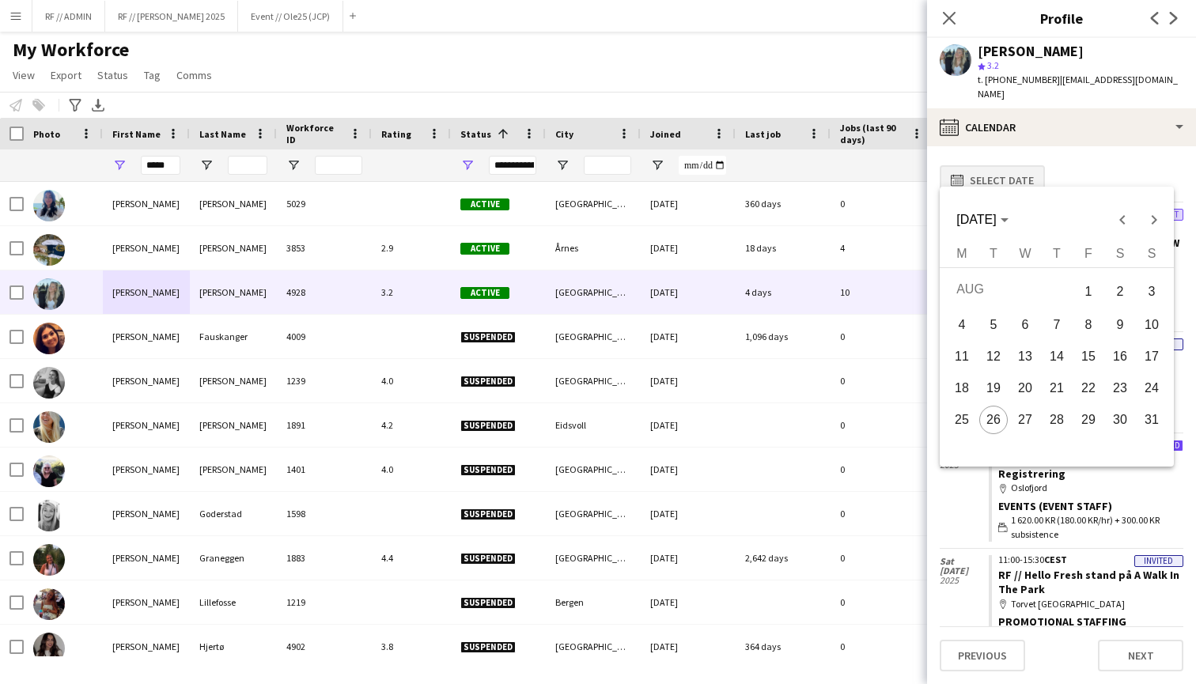
click at [1026, 164] on div at bounding box center [598, 342] width 1196 height 684
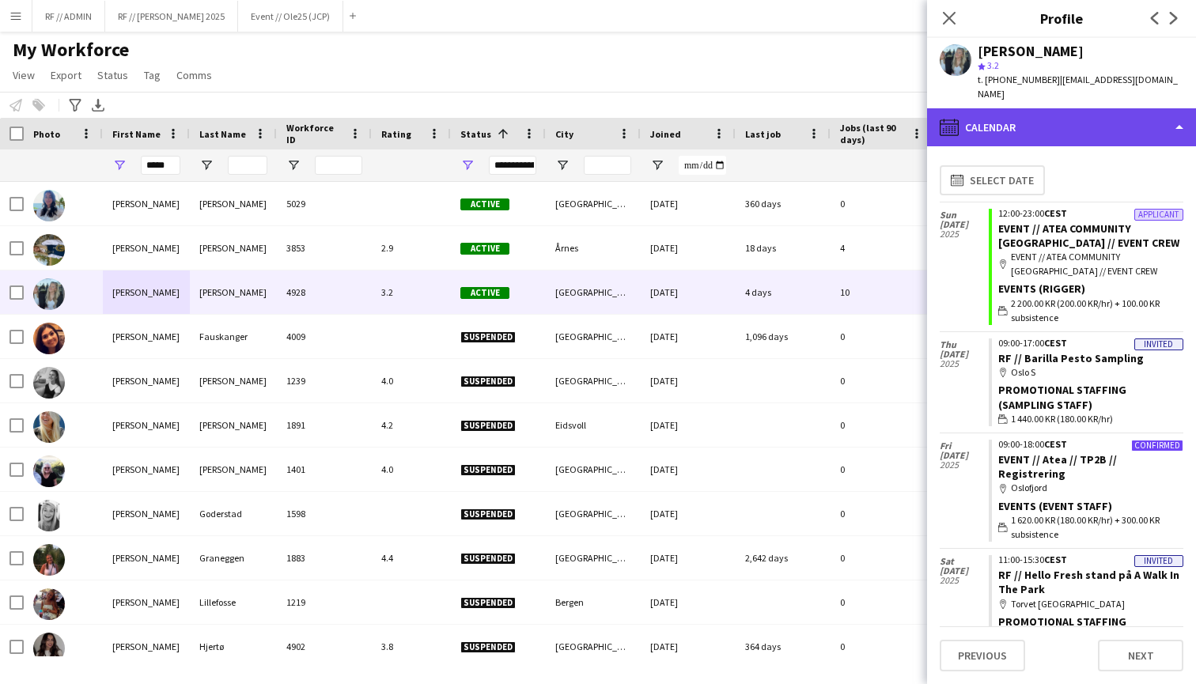
click at [1120, 120] on div "calendar-full Calendar" at bounding box center [1061, 127] width 269 height 38
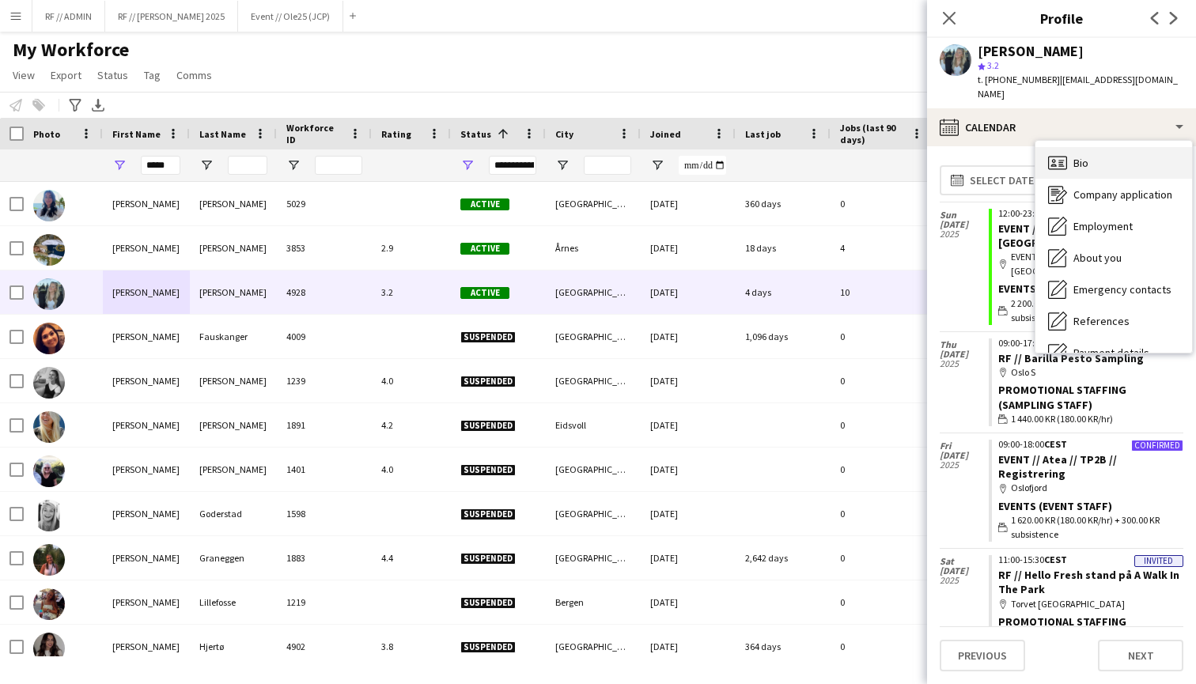
click at [1097, 152] on div "Bio Bio" at bounding box center [1114, 163] width 157 height 32
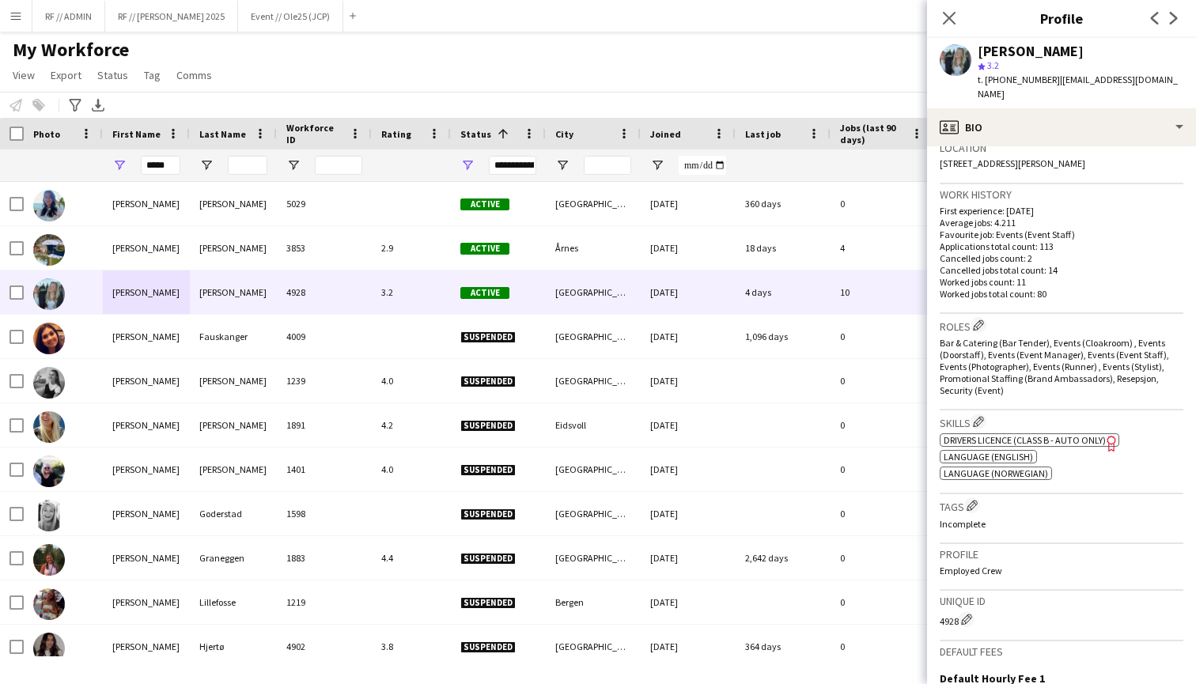
scroll to position [348, 0]
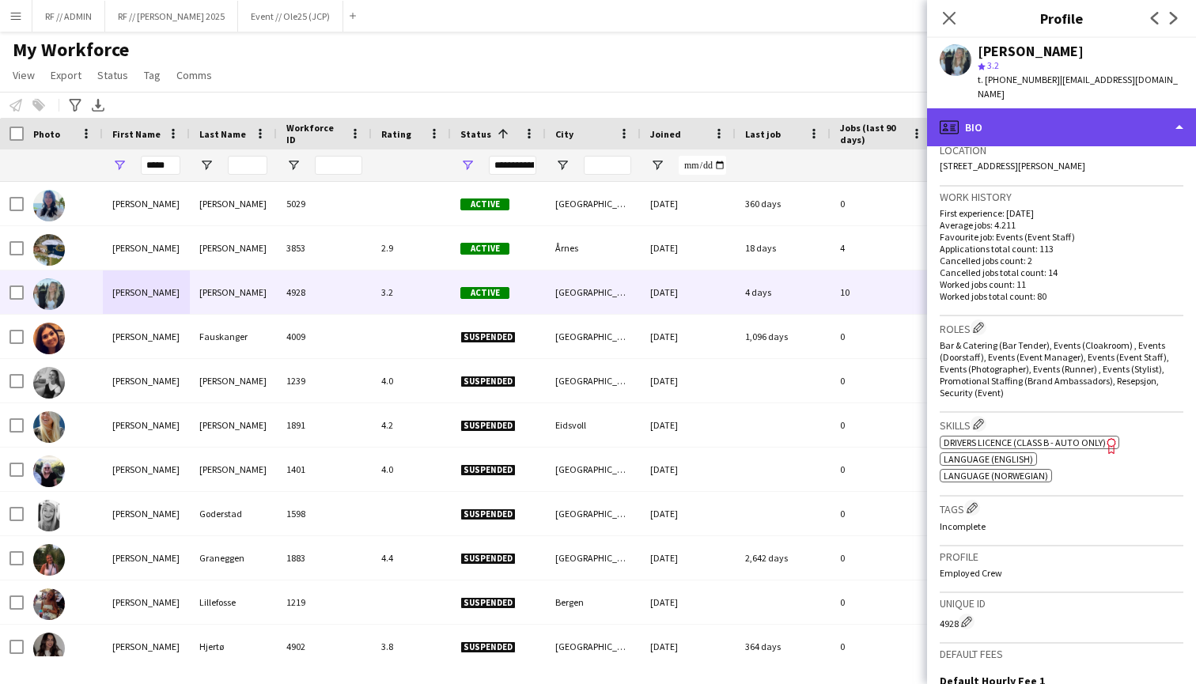
click at [1161, 108] on div "profile Bio" at bounding box center [1061, 127] width 269 height 38
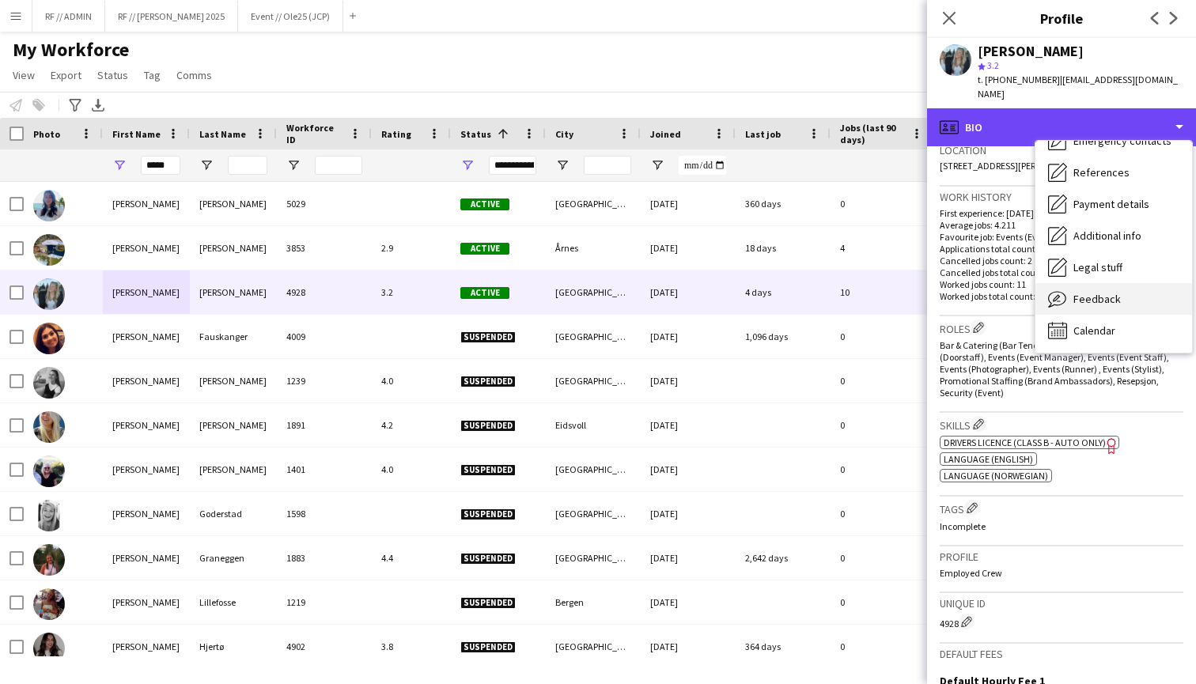
scroll to position [149, 0]
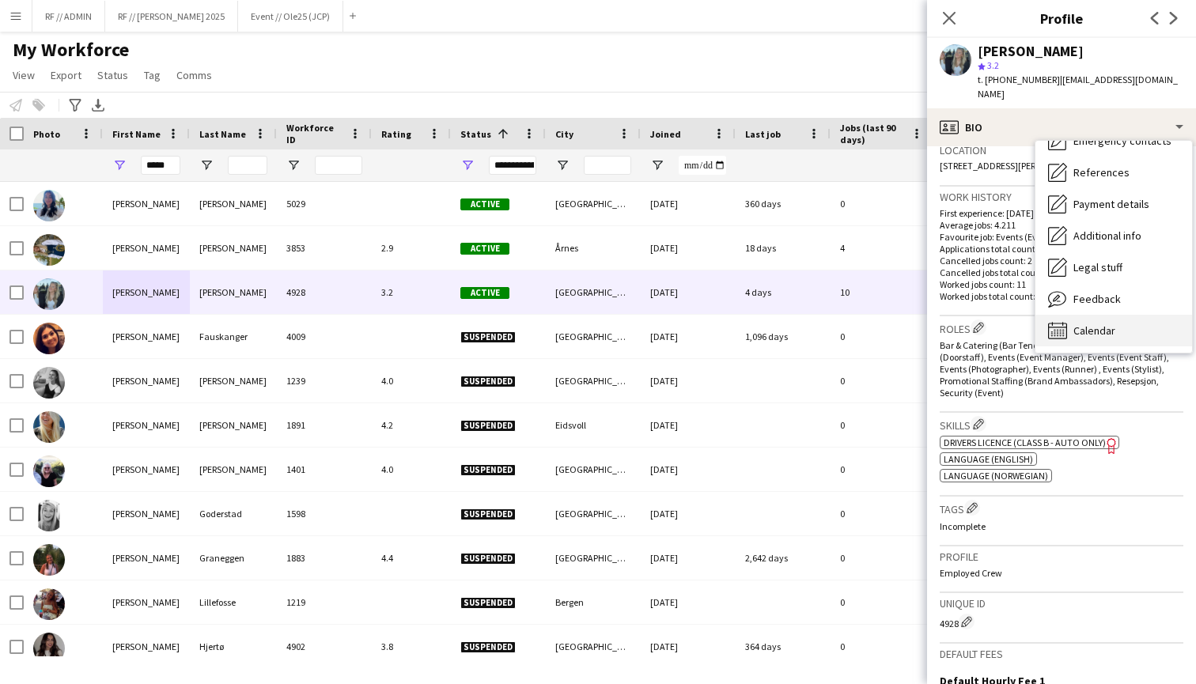
click at [1101, 324] on span "Calendar" at bounding box center [1095, 331] width 42 height 14
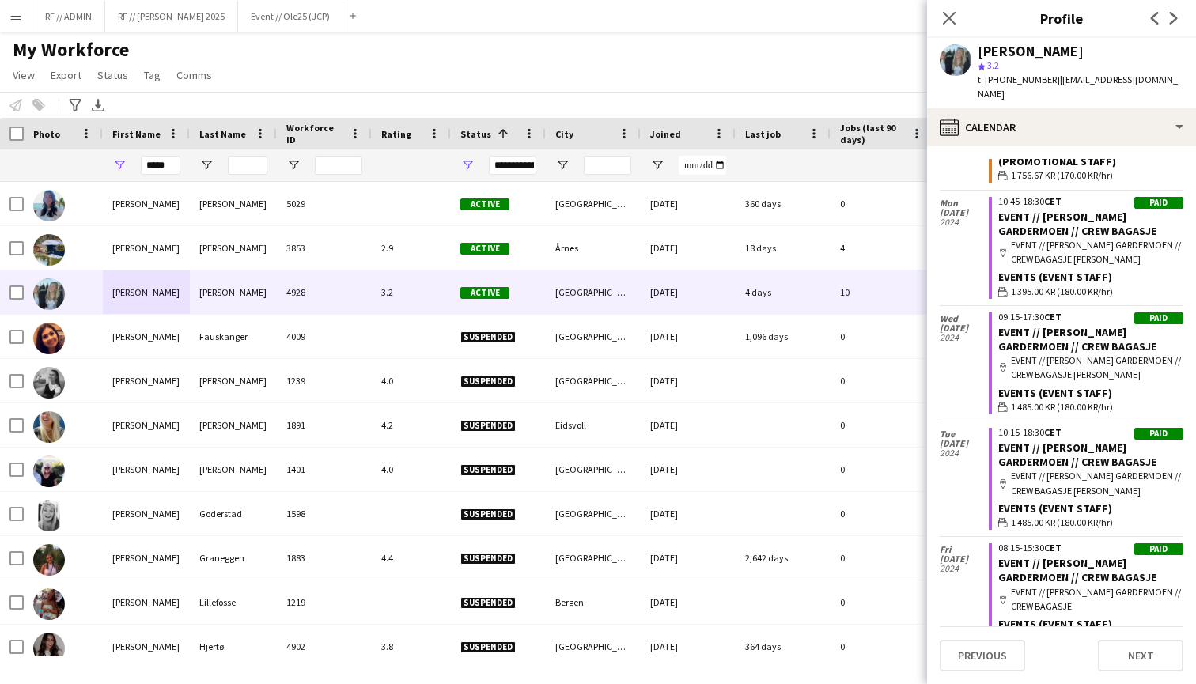
scroll to position [8570, 0]
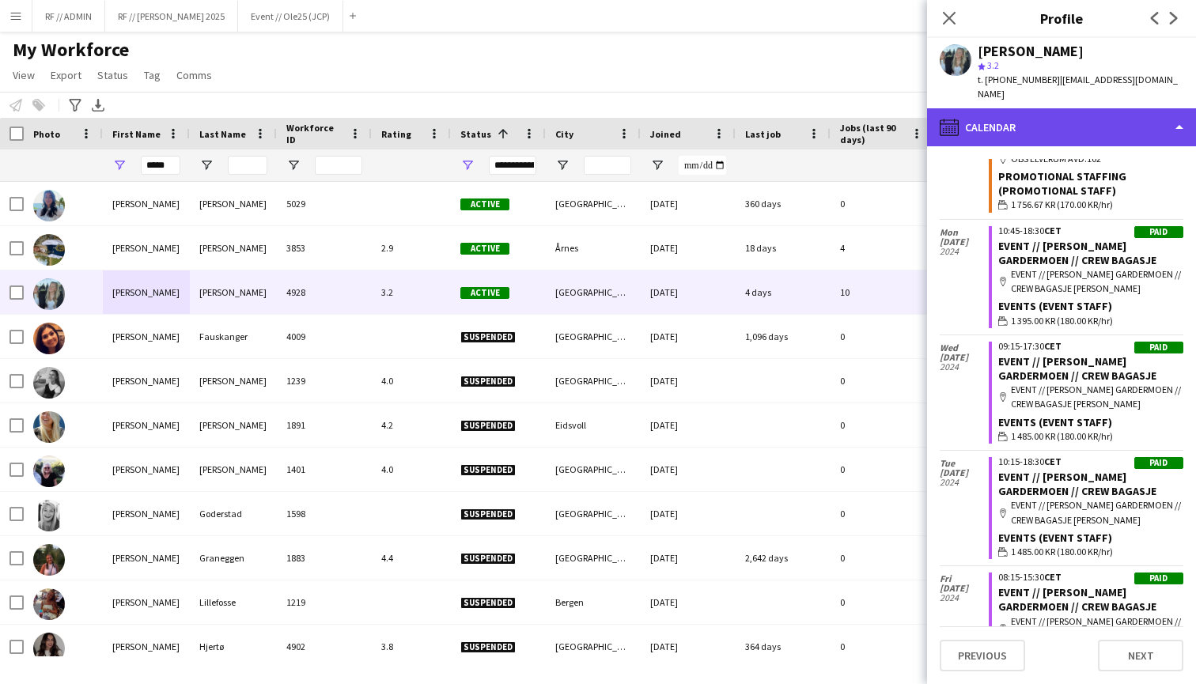
click at [1160, 121] on div "calendar-full Calendar" at bounding box center [1061, 127] width 269 height 38
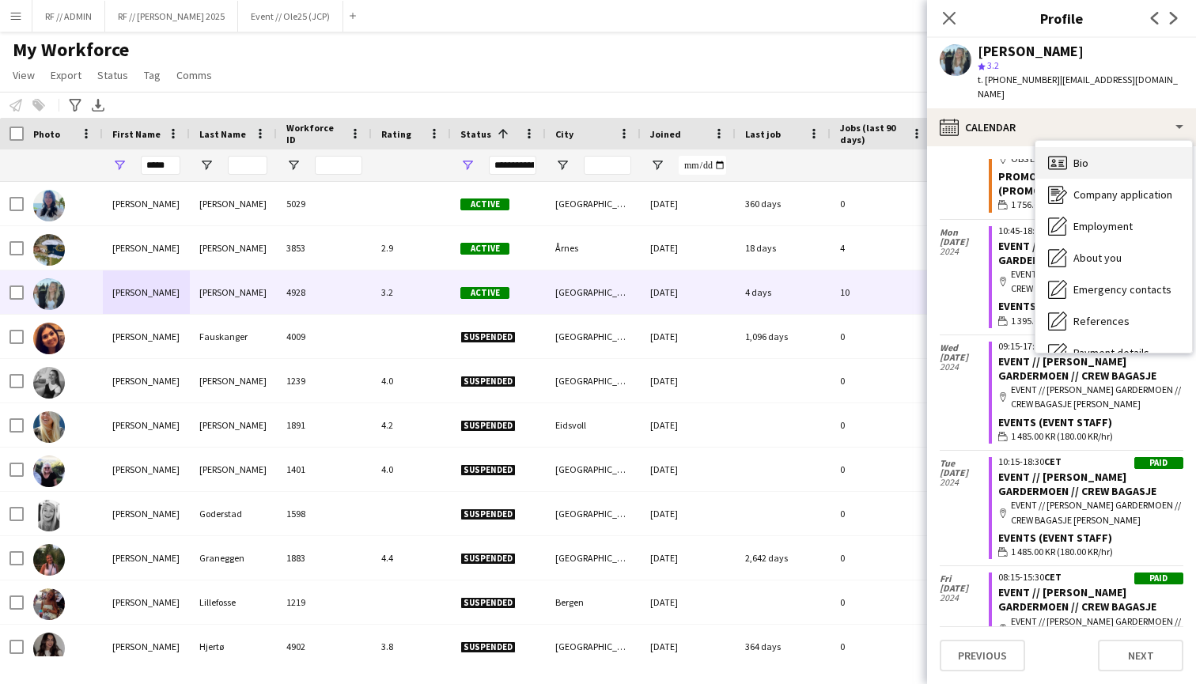
scroll to position [0, 0]
click at [1103, 147] on div "Bio Bio" at bounding box center [1114, 163] width 157 height 32
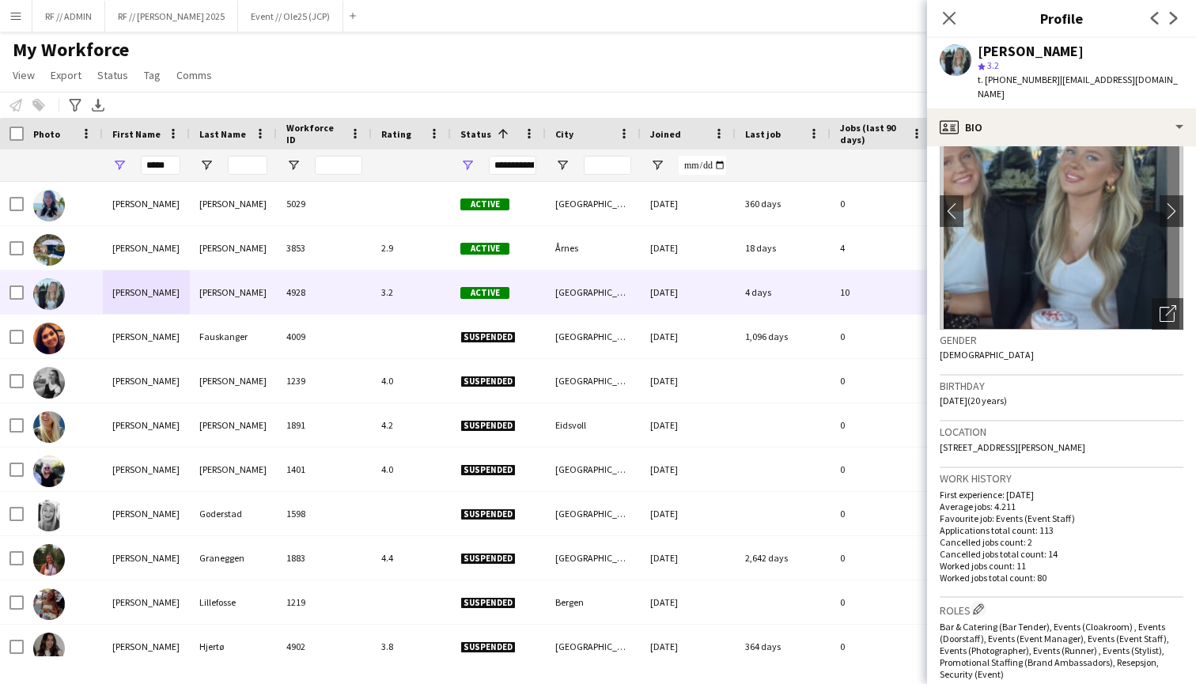
scroll to position [26, 0]
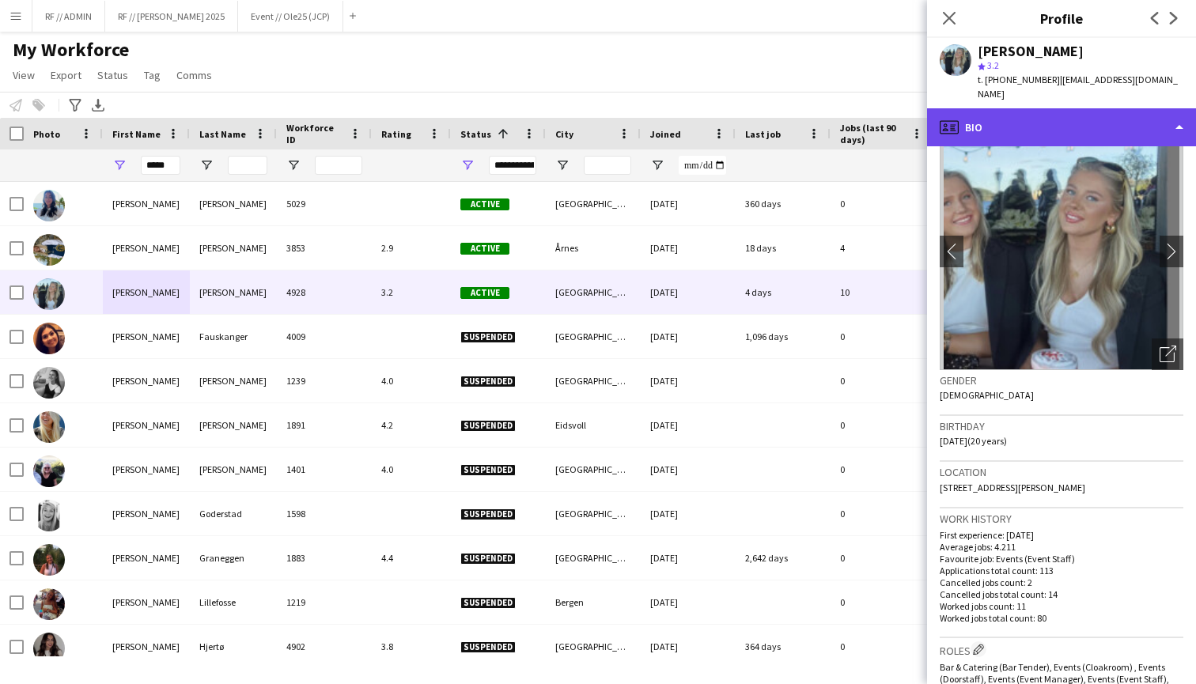
click at [1127, 108] on div "profile Bio" at bounding box center [1061, 127] width 269 height 38
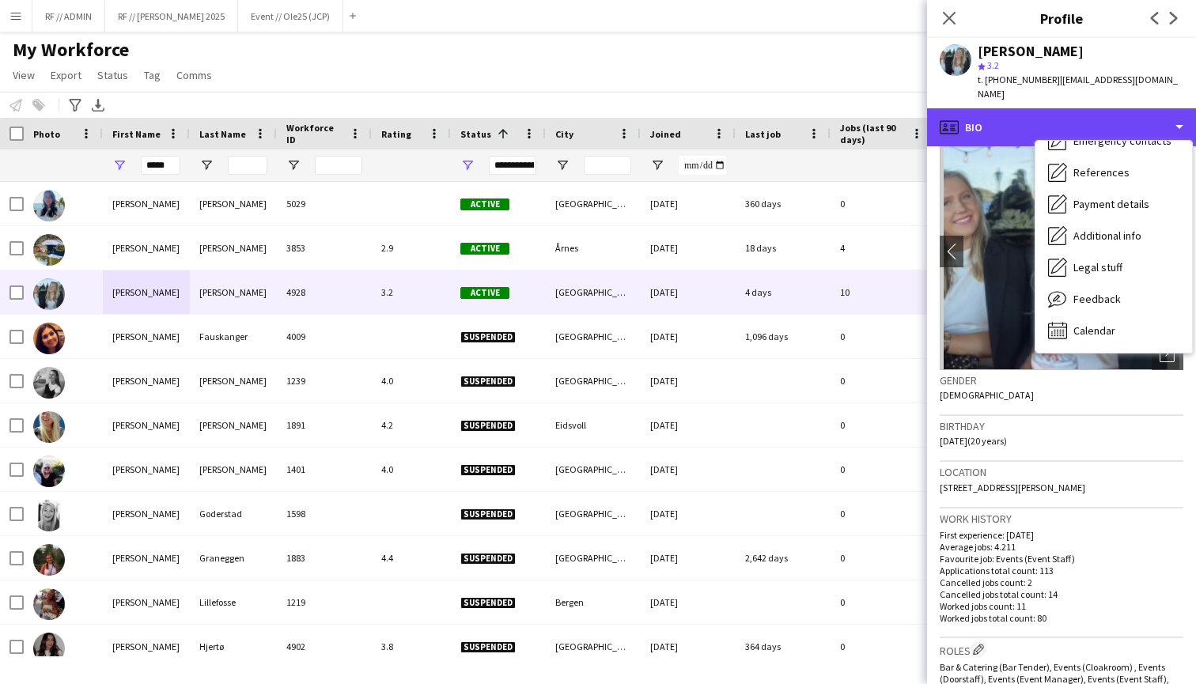
scroll to position [149, 0]
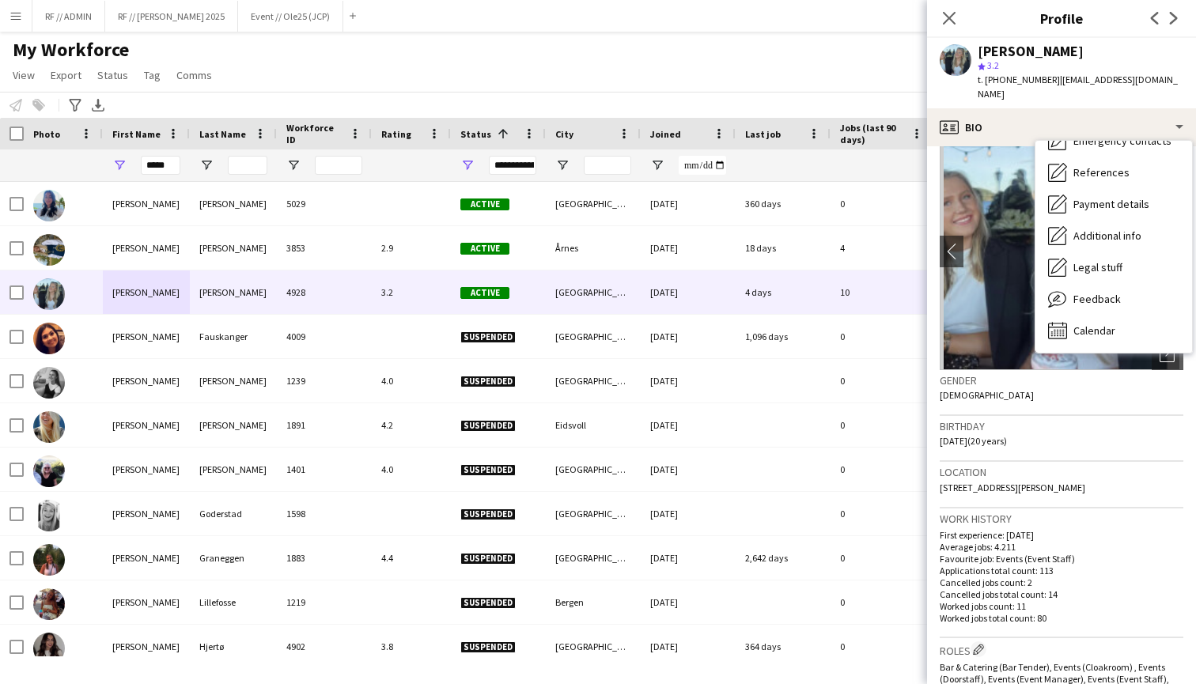
click at [1086, 435] on div "Birthday 13-09-2004 (20 years)" at bounding box center [1062, 439] width 244 height 46
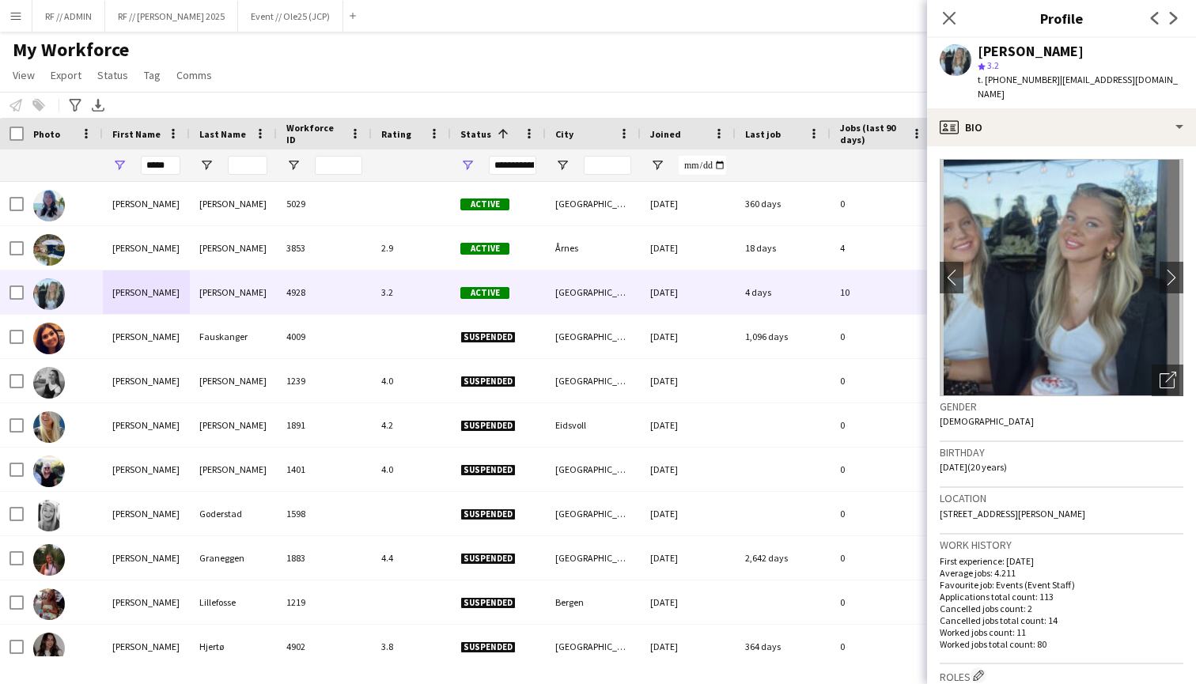
scroll to position [0, 0]
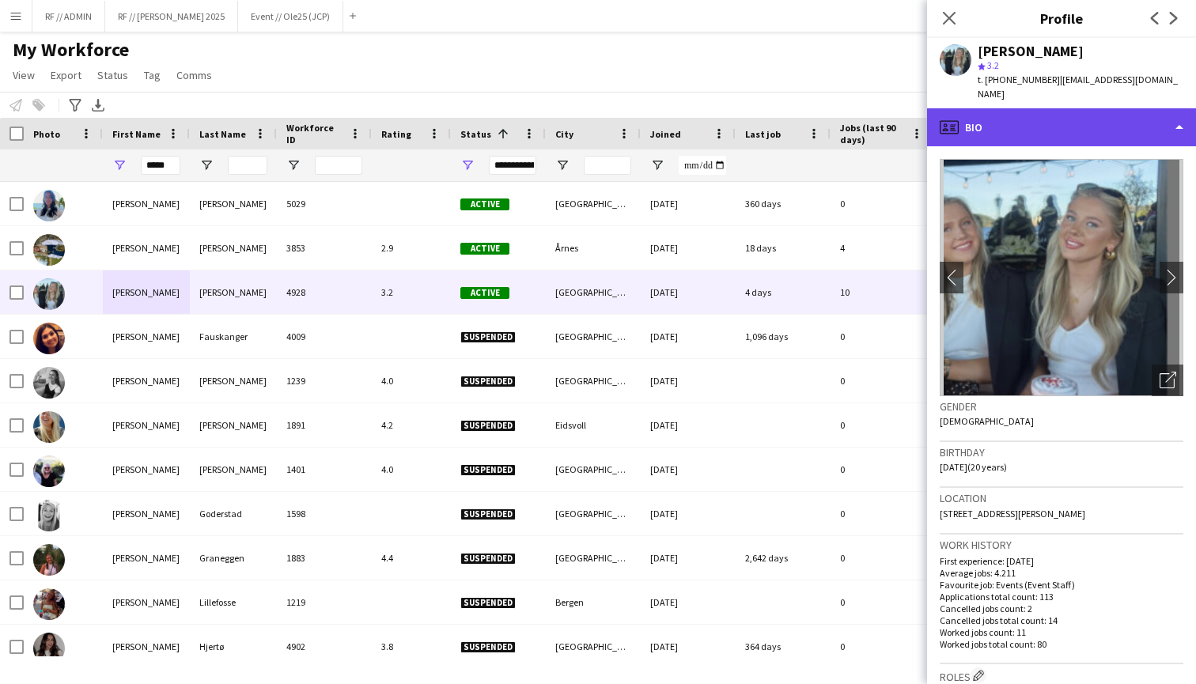
click at [1089, 119] on div "profile Bio" at bounding box center [1061, 127] width 269 height 38
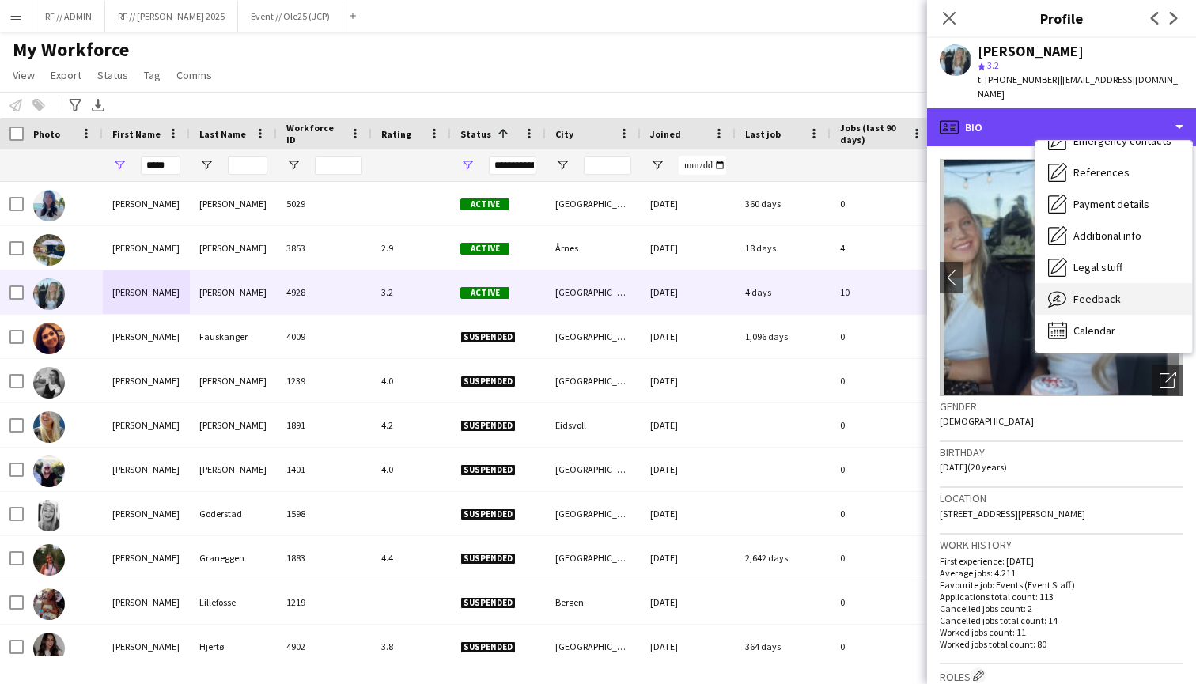
scroll to position [149, 0]
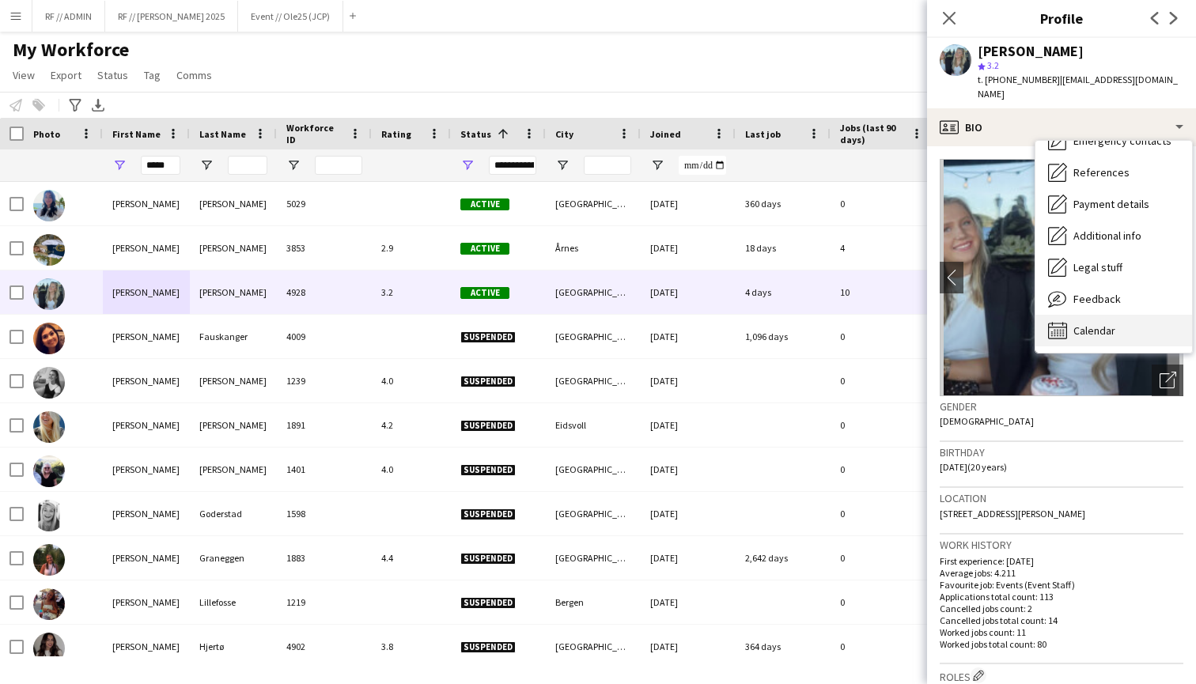
click at [1094, 315] on div "Calendar Calendar" at bounding box center [1114, 331] width 157 height 32
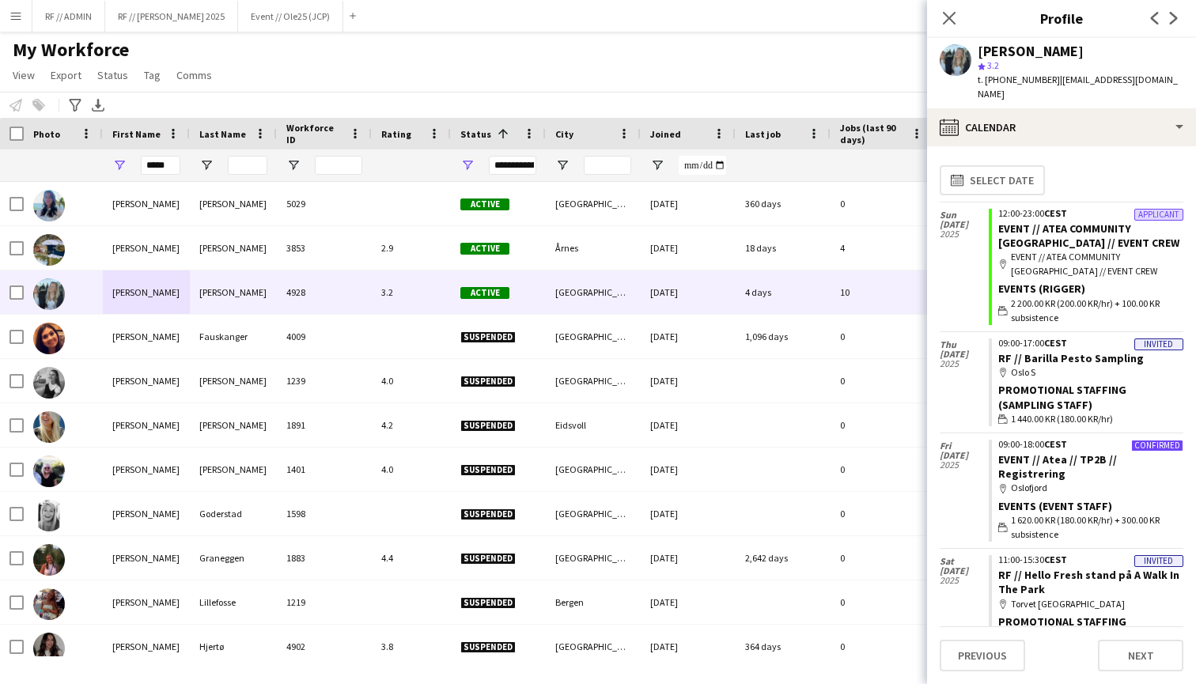
scroll to position [0, 0]
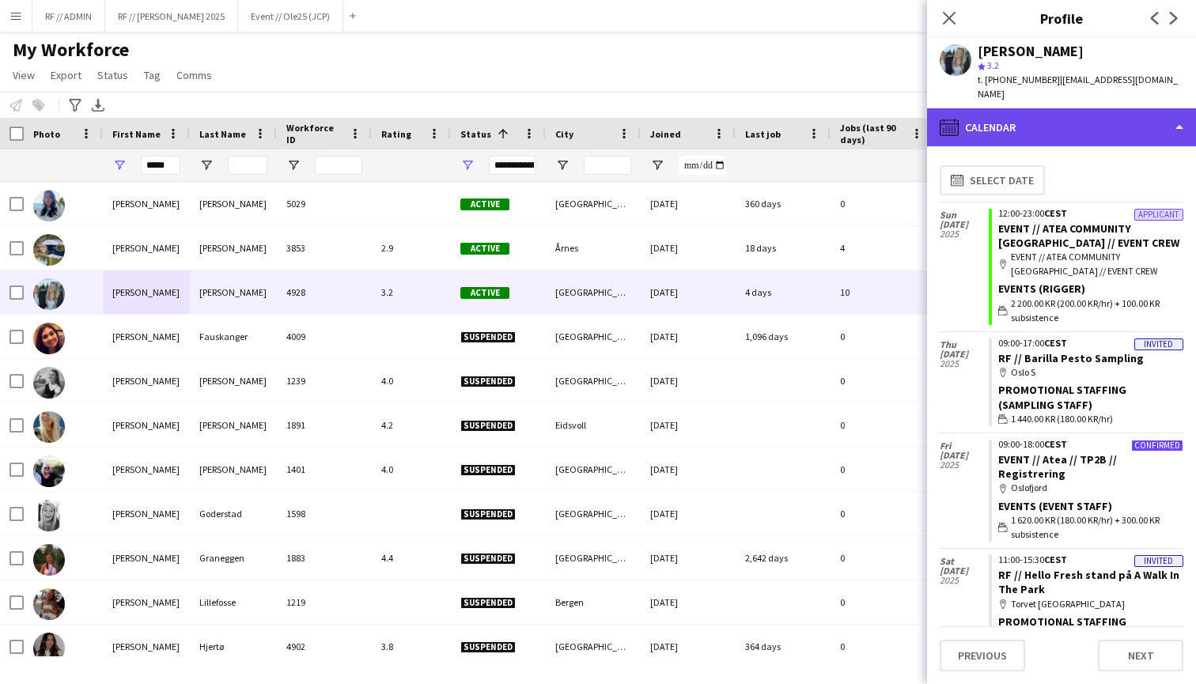
click at [1031, 123] on div "calendar-full Calendar" at bounding box center [1061, 127] width 269 height 38
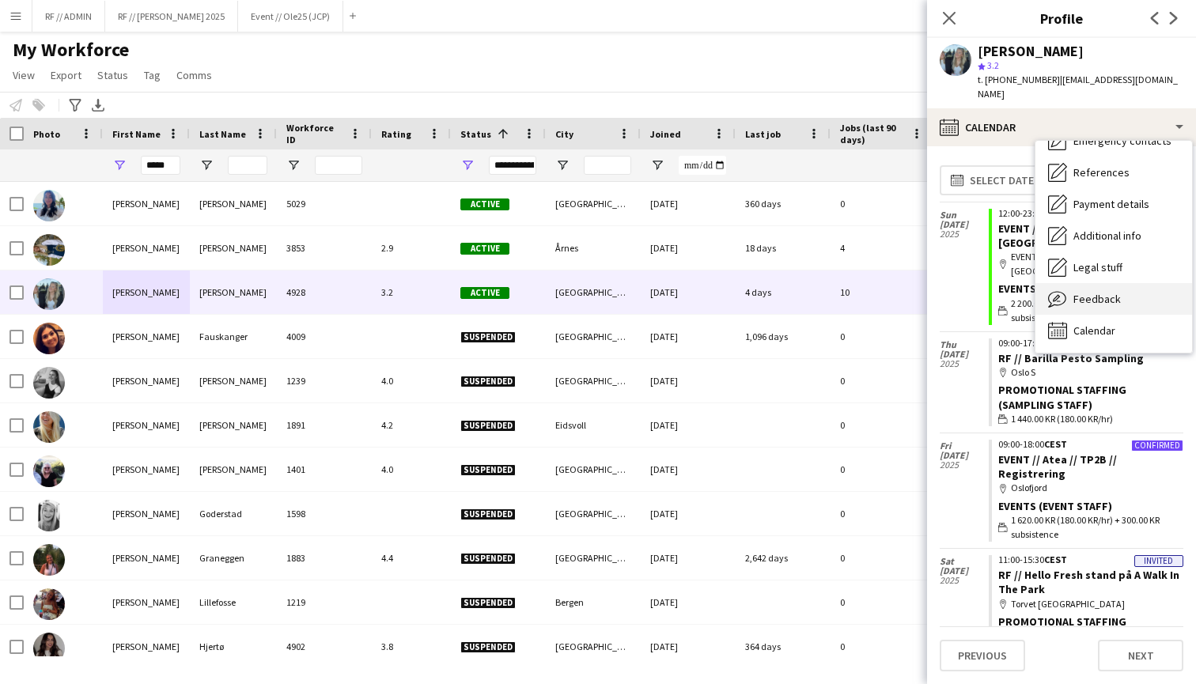
click at [1125, 283] on div "Feedback Feedback" at bounding box center [1114, 299] width 157 height 32
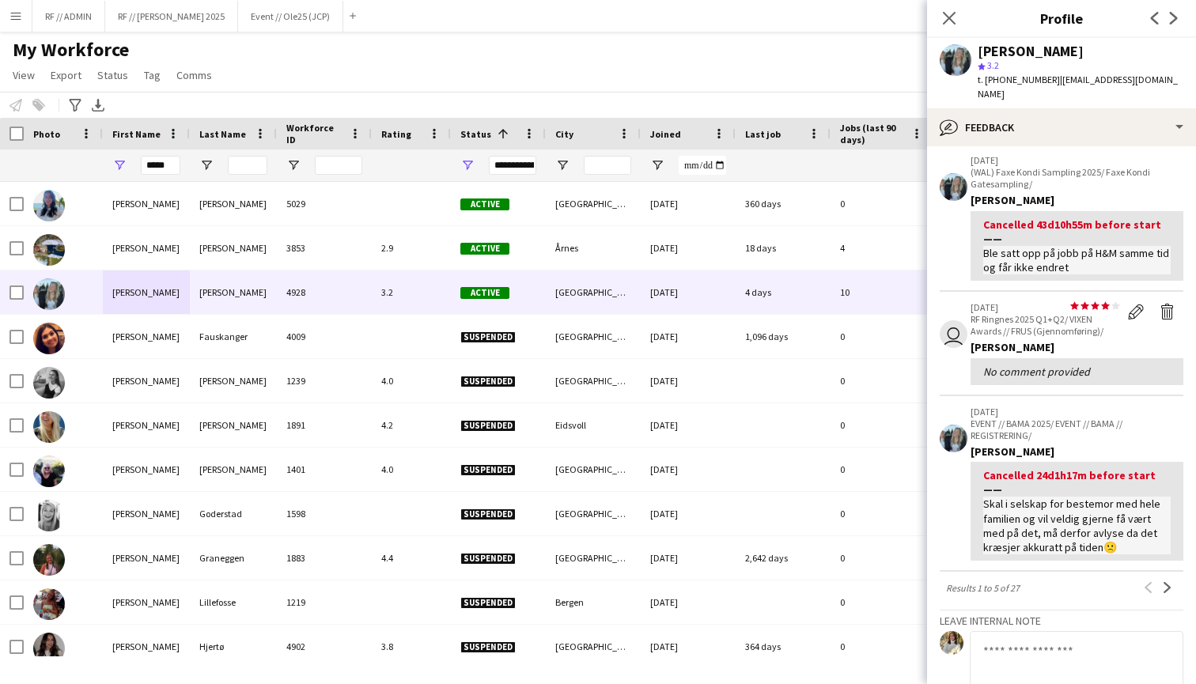
scroll to position [366, 0]
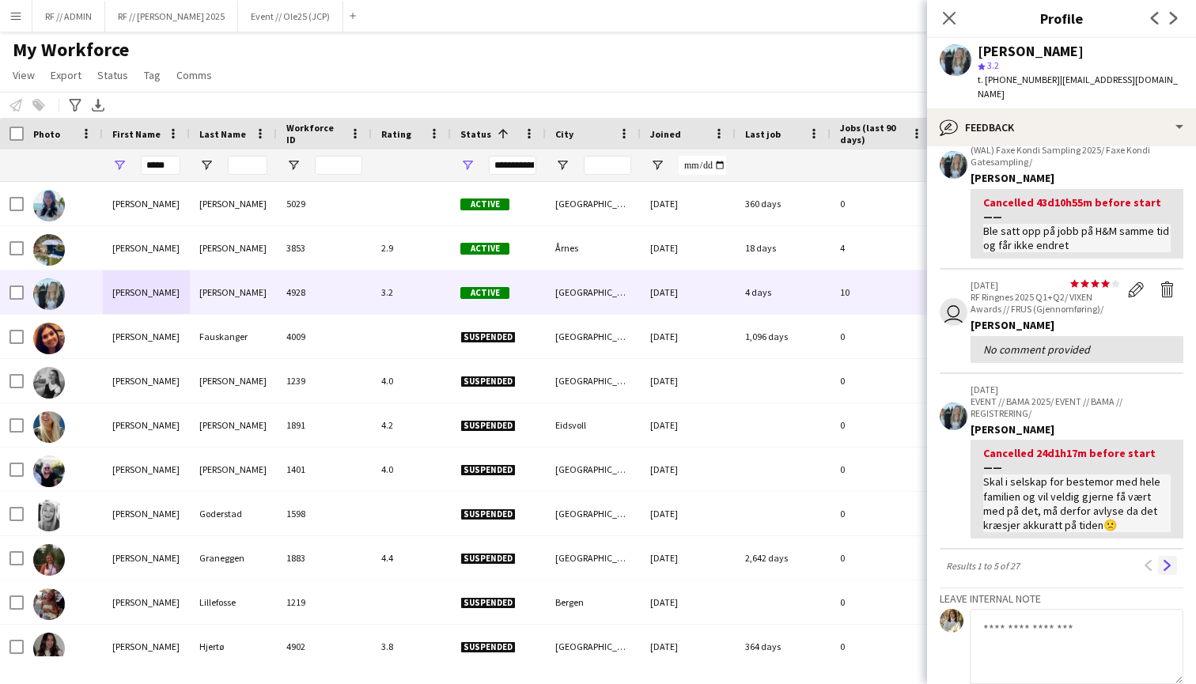
click at [1172, 560] on app-icon "Next" at bounding box center [1167, 565] width 11 height 11
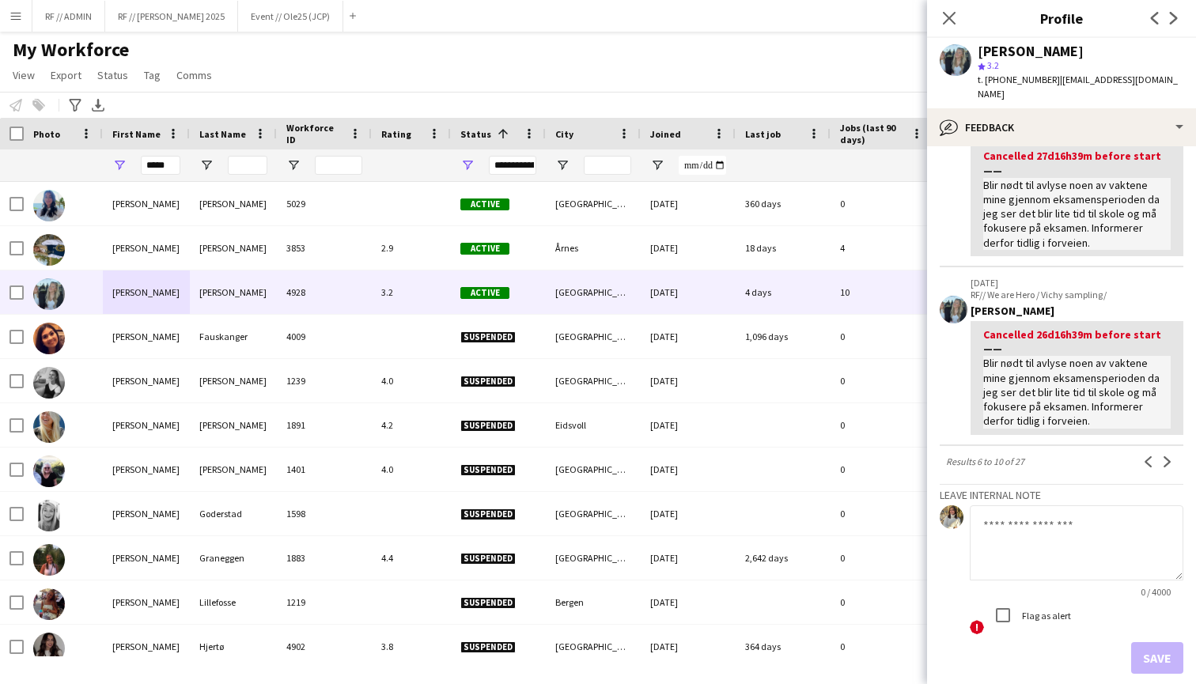
scroll to position [511, 0]
click at [1166, 454] on app-icon "Next" at bounding box center [1167, 459] width 11 height 11
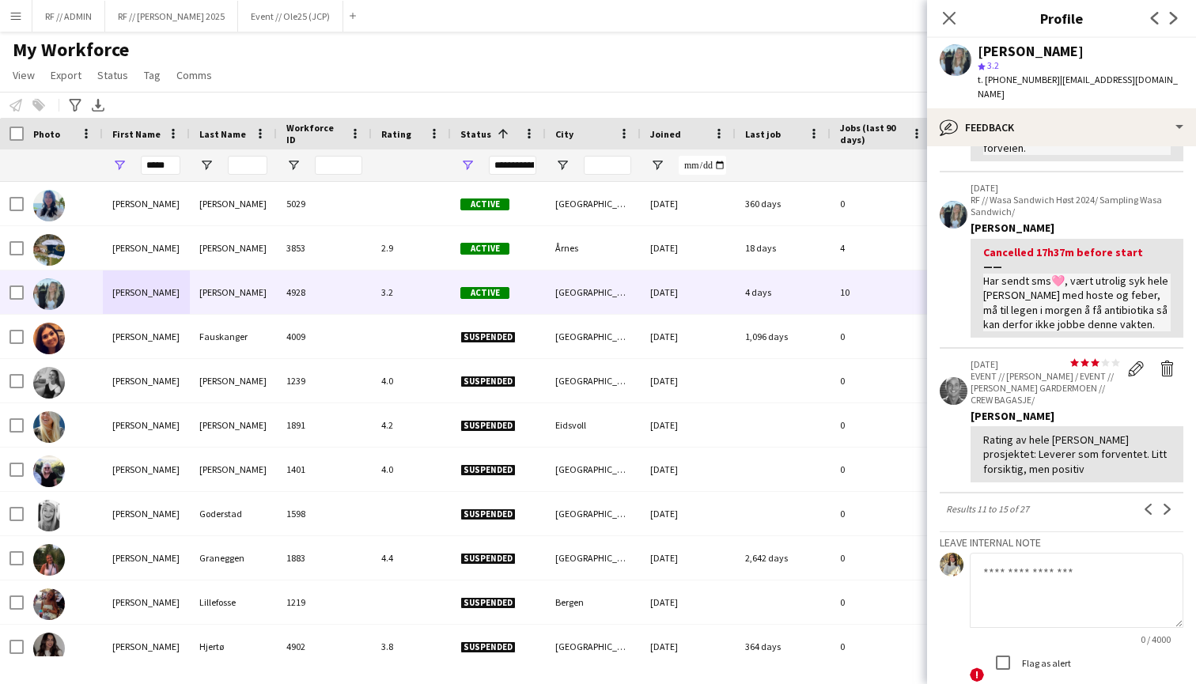
scroll to position [574, 0]
click at [1166, 502] on app-icon "Next" at bounding box center [1167, 507] width 11 height 11
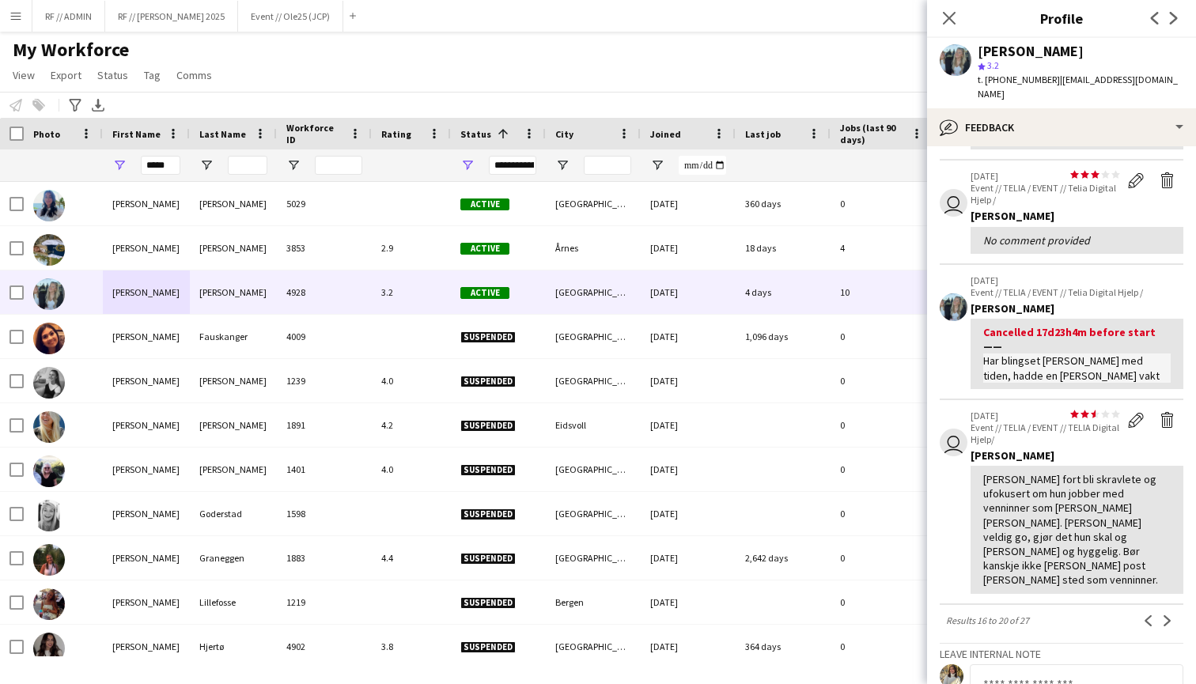
scroll to position [282, 0]
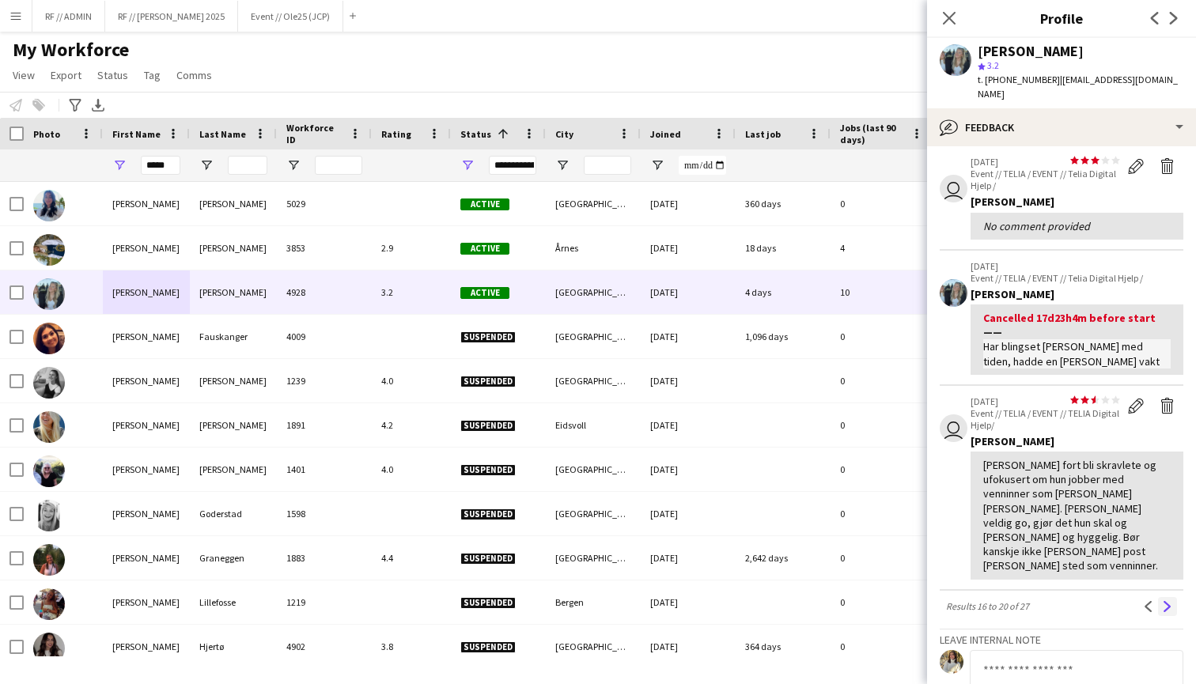
click at [1169, 601] on app-icon "Next" at bounding box center [1167, 606] width 11 height 11
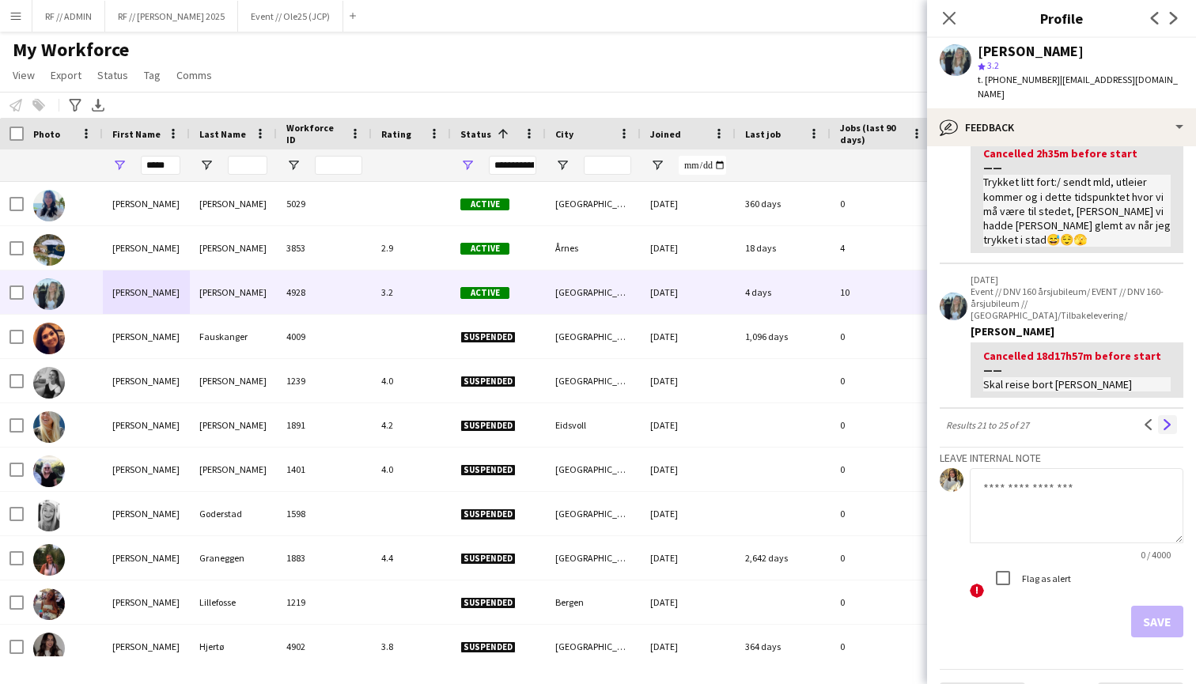
scroll to position [457, 0]
click at [1165, 420] on app-icon "Next" at bounding box center [1167, 425] width 11 height 11
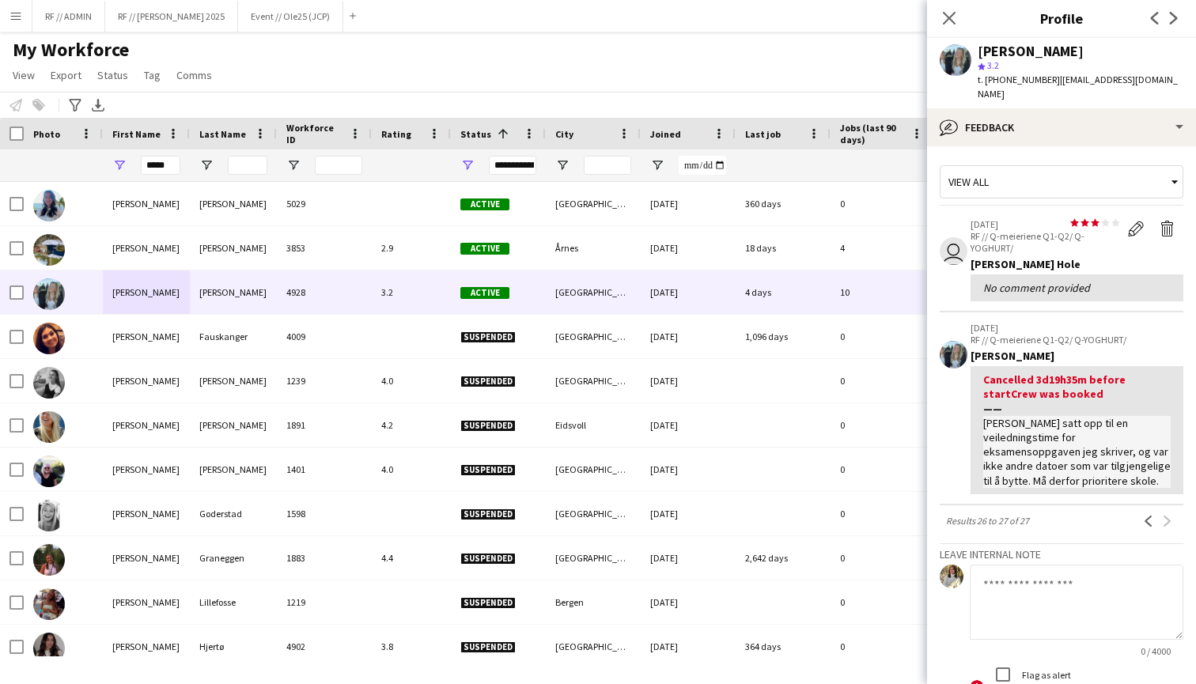
scroll to position [0, 0]
click at [162, 160] on input "*****" at bounding box center [161, 165] width 40 height 19
drag, startPoint x: 162, startPoint y: 160, endPoint x: 162, endPoint y: 148, distance: 11.9
click at [162, 160] on input "*****" at bounding box center [161, 165] width 40 height 19
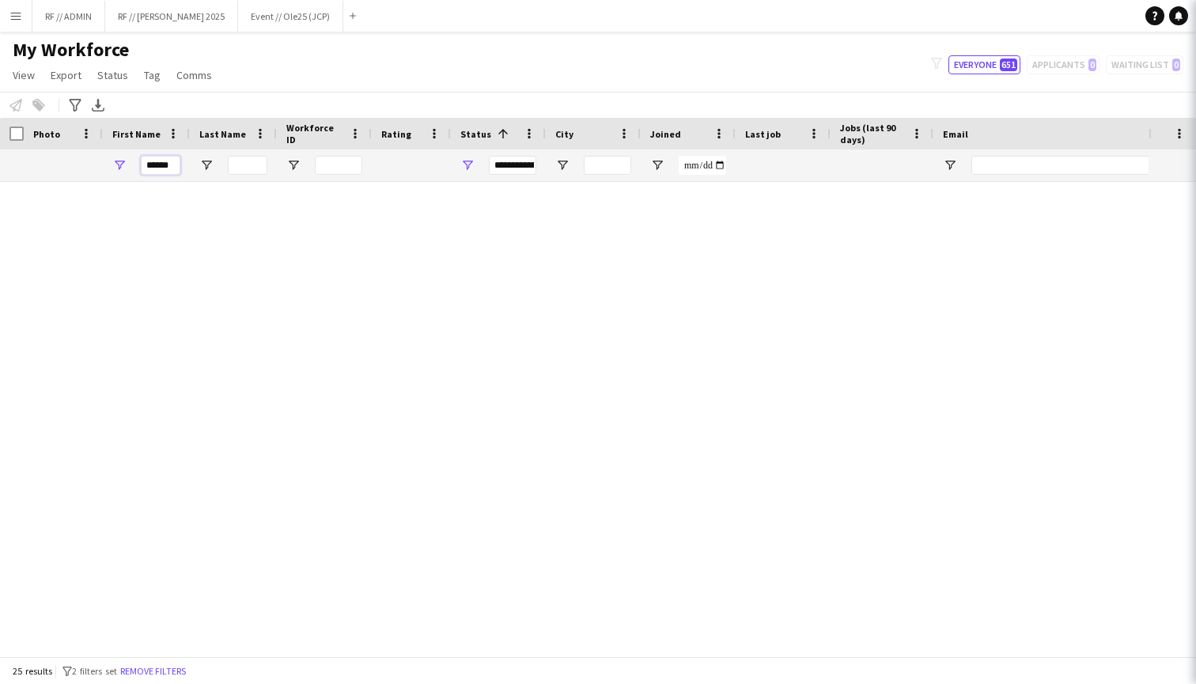
type input "******"
click at [240, 158] on input "Last Name Filter Input" at bounding box center [248, 165] width 40 height 19
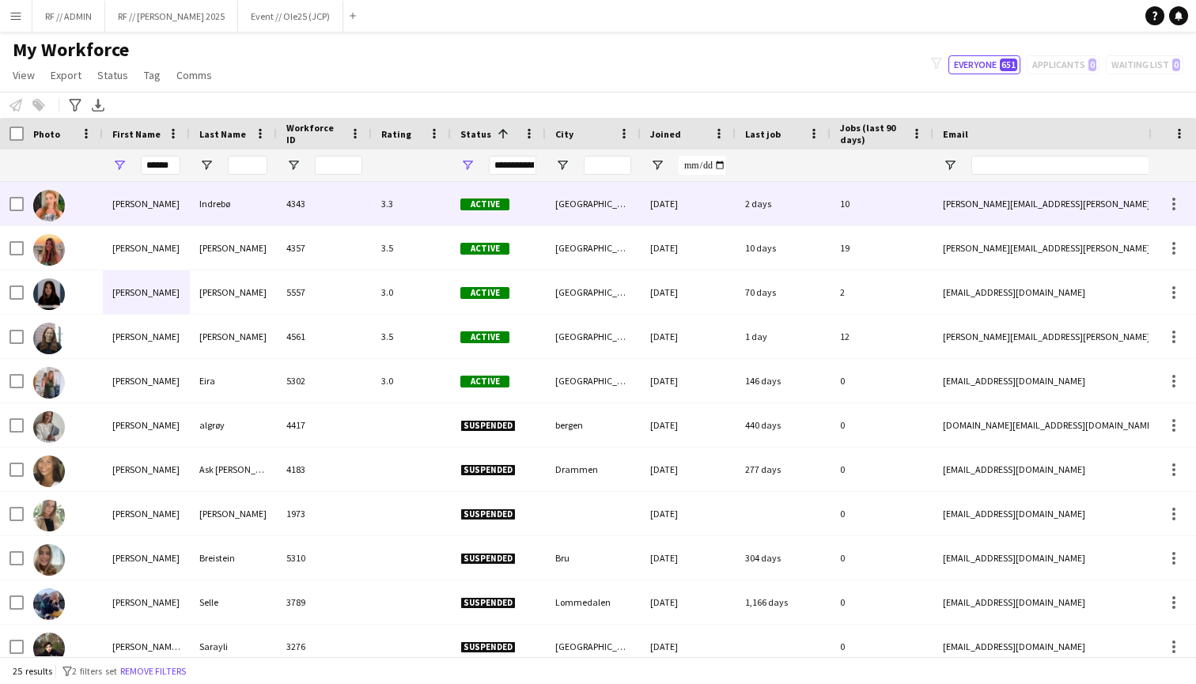
click at [59, 209] on img at bounding box center [49, 206] width 32 height 32
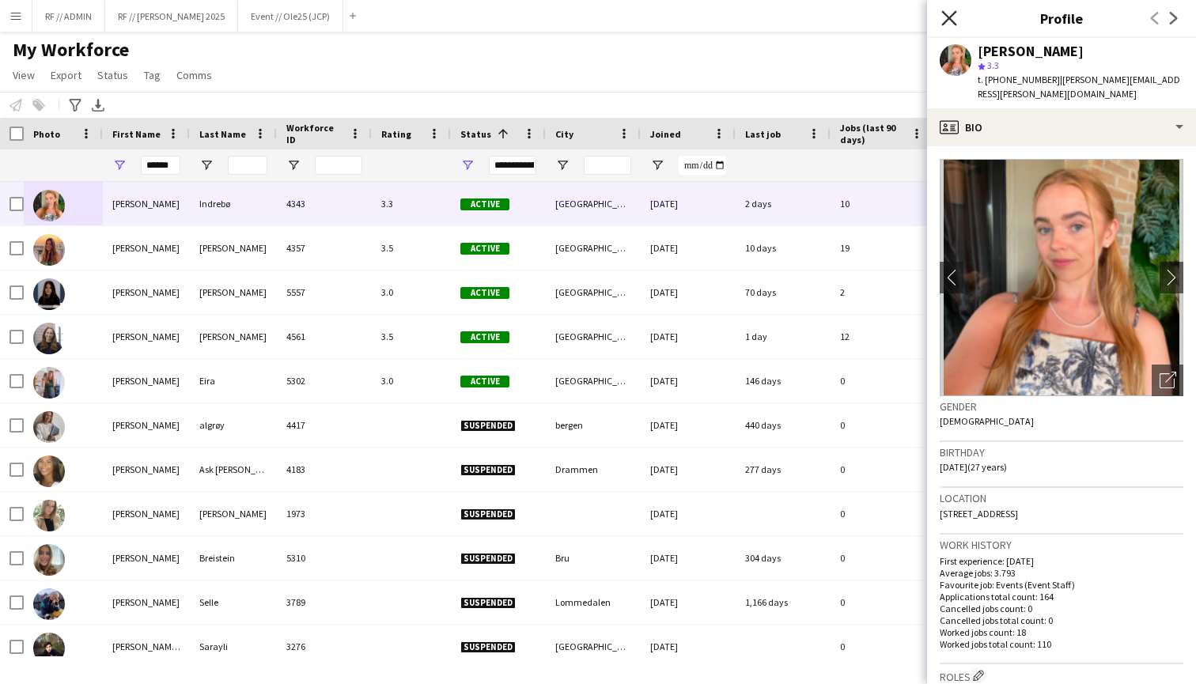
click at [946, 17] on icon "Close pop-in" at bounding box center [949, 17] width 15 height 15
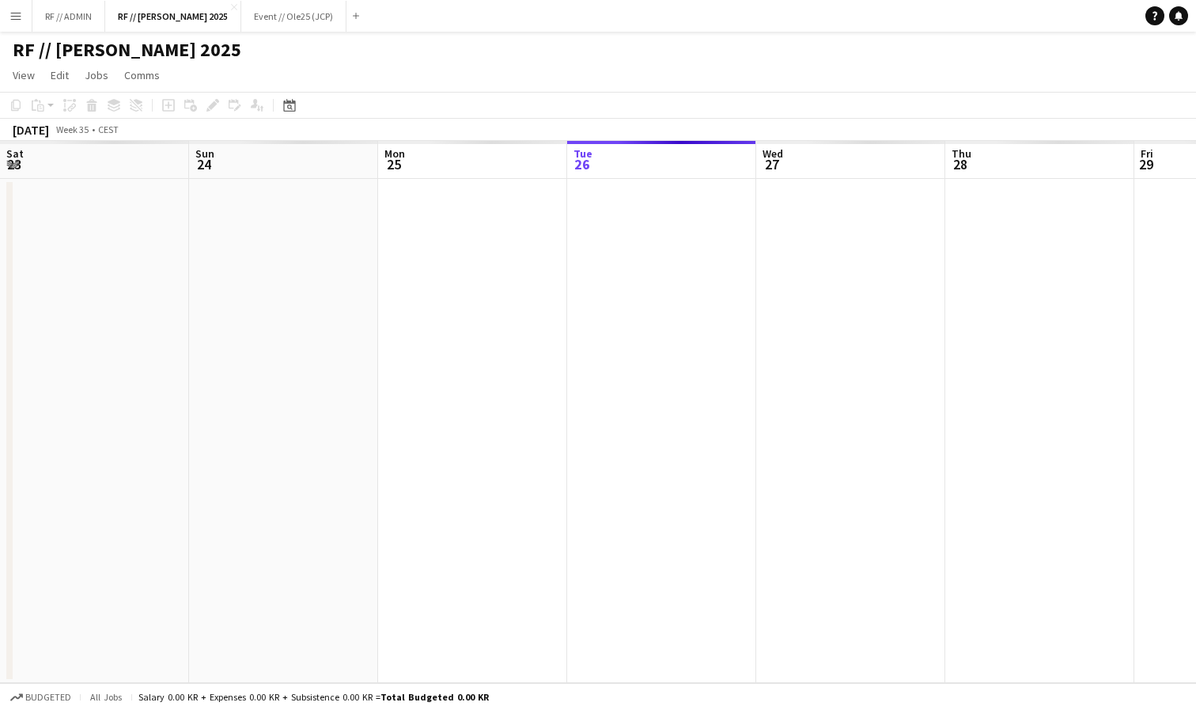
scroll to position [0, 378]
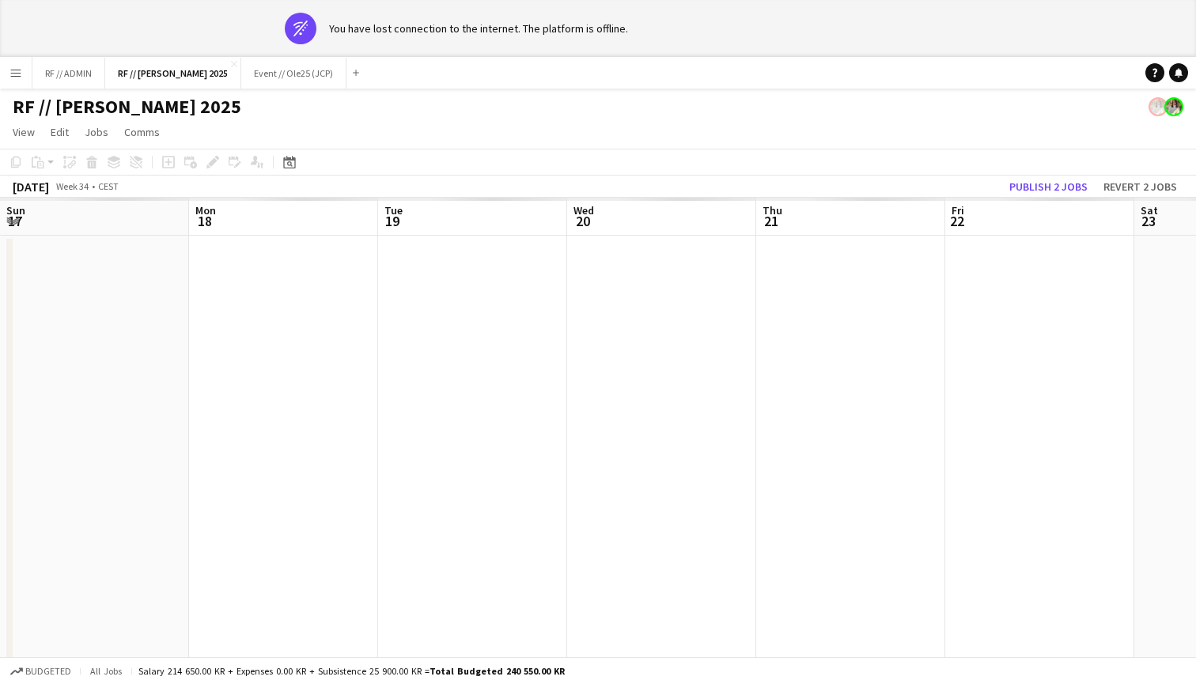
scroll to position [0, 573]
